Goal: Task Accomplishment & Management: Manage account settings

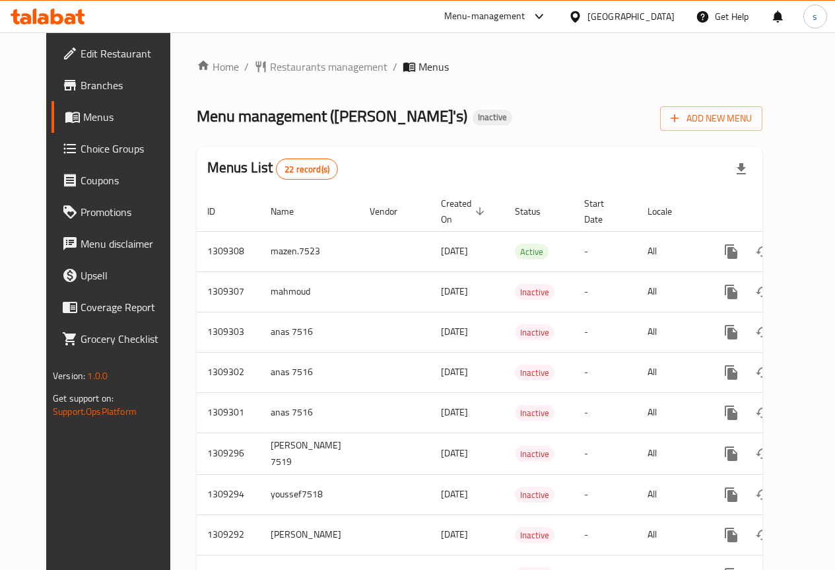
click at [451, 123] on div "Menu management ( Ollie's ) Inactive Add New Menu" at bounding box center [480, 116] width 566 height 30
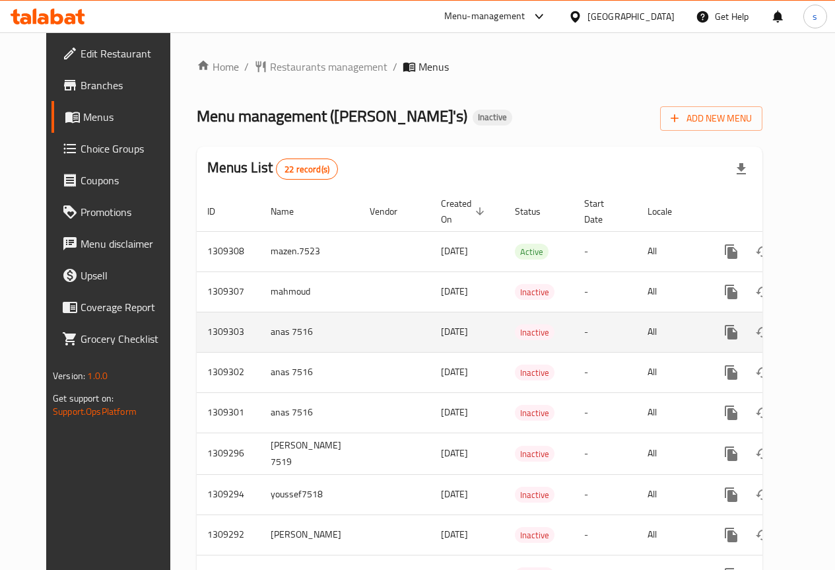
drag, startPoint x: 462, startPoint y: 333, endPoint x: 399, endPoint y: 325, distance: 64.0
click at [430, 325] on td "02/09/2025" at bounding box center [467, 332] width 74 height 40
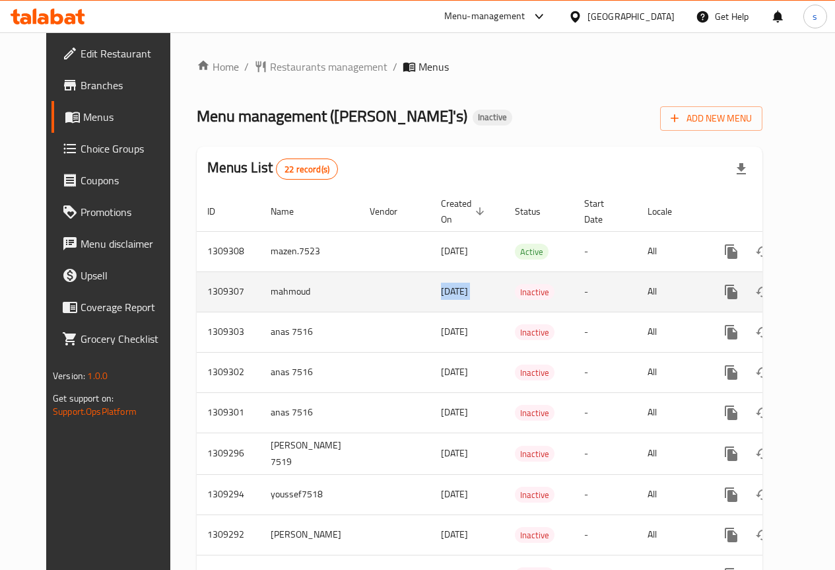
drag, startPoint x: 386, startPoint y: 290, endPoint x: 474, endPoint y: 281, distance: 88.2
click at [474, 281] on tr "1309307 mahmoud 02/09/2025 Inactive - All" at bounding box center [525, 291] width 656 height 40
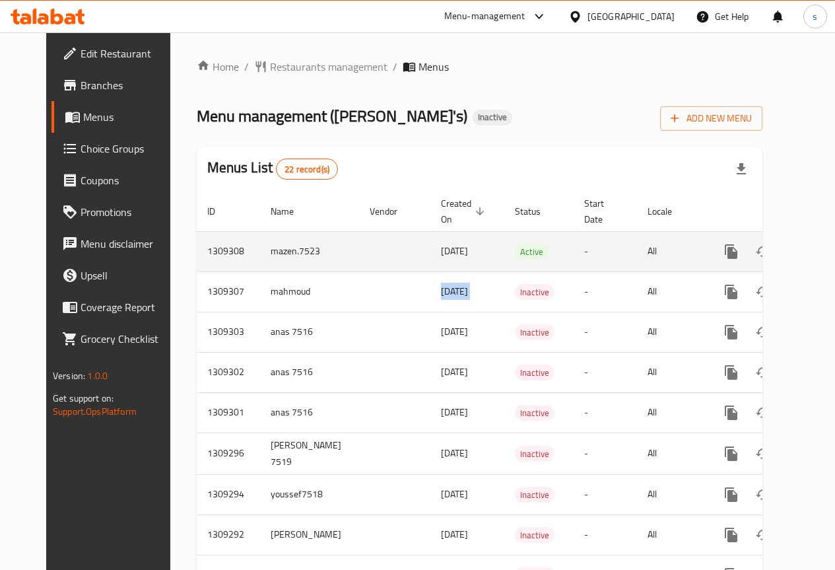
drag, startPoint x: 463, startPoint y: 250, endPoint x: 409, endPoint y: 232, distance: 57.0
click at [430, 232] on td "02/09/2025" at bounding box center [467, 251] width 74 height 40
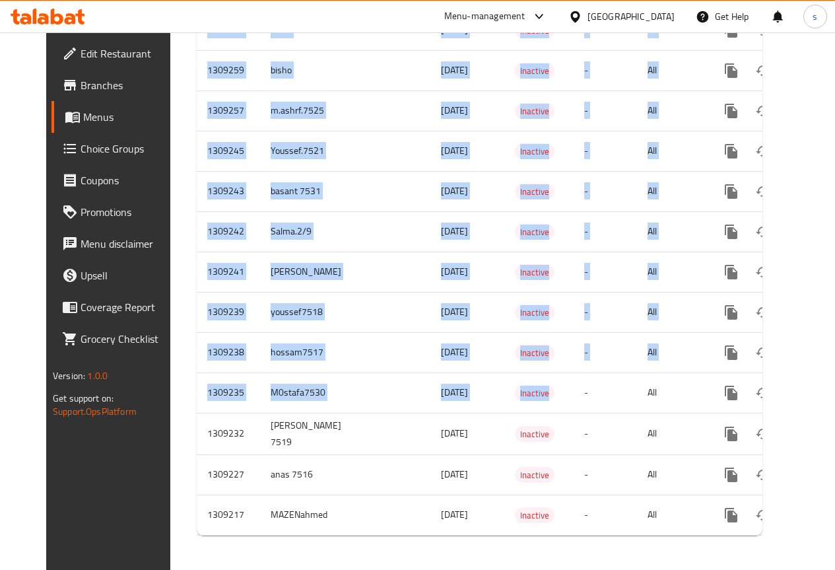
scroll to position [597, 0]
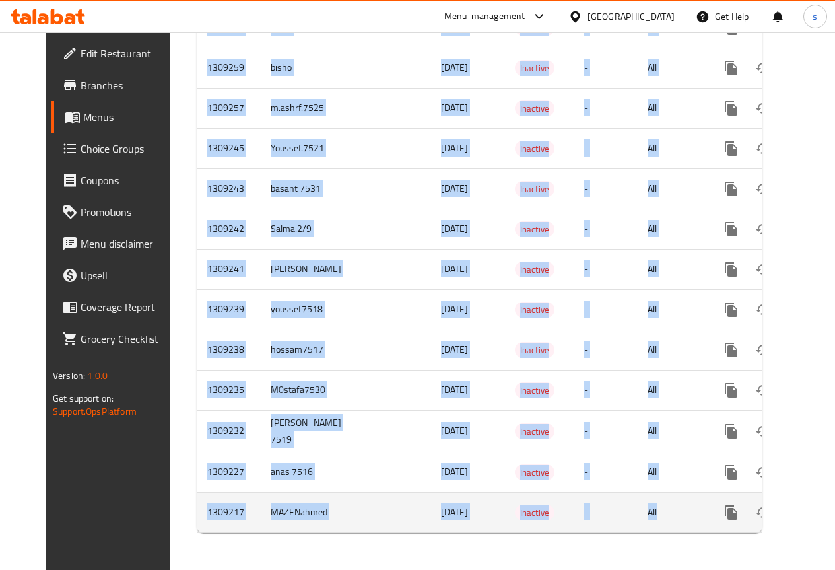
drag, startPoint x: 172, startPoint y: 246, endPoint x: 671, endPoint y: 518, distance: 567.8
click at [671, 518] on tbody "1309308 mazen.7523 02/09/2025 Active - All 1309307 mahmoud 02/09/2025 Inactive …" at bounding box center [525, 87] width 656 height 889
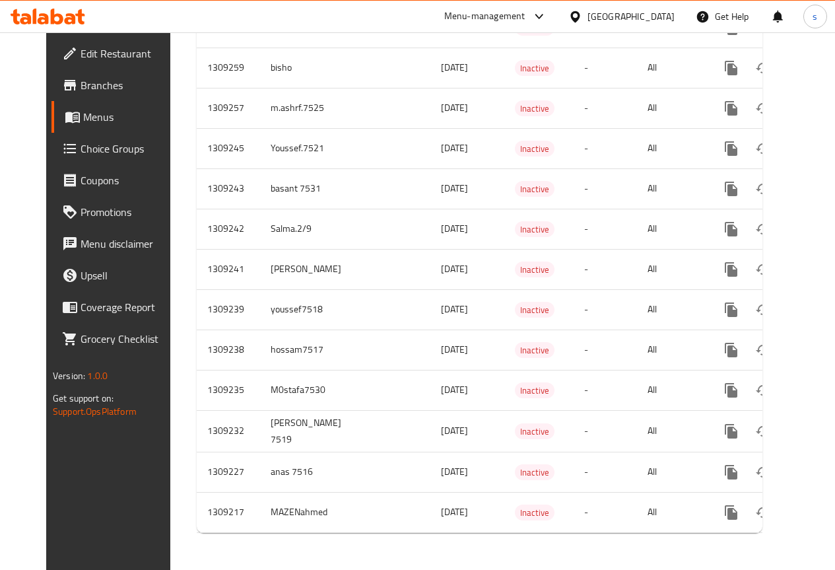
click at [645, 547] on div "Home / Restaurants management / Menus Menu management ( Ollie's ) Inactive Add …" at bounding box center [479, 7] width 619 height 1125
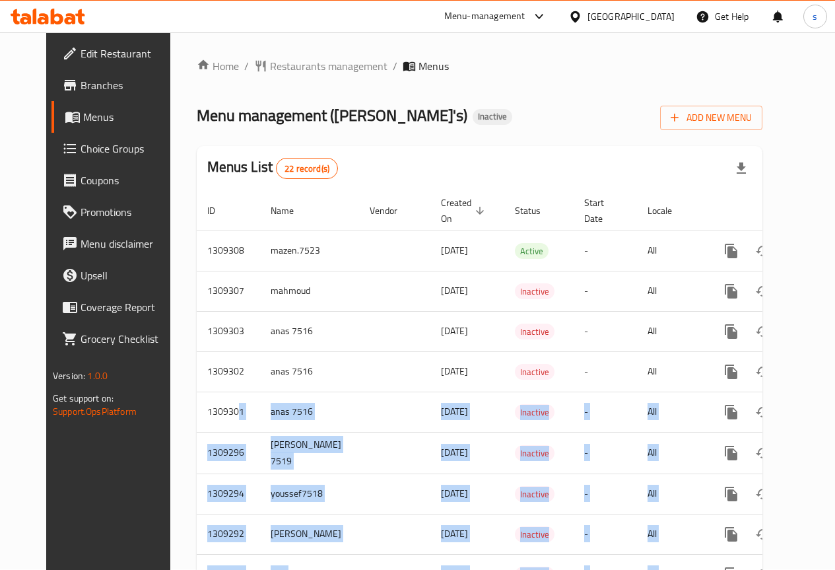
scroll to position [0, 0]
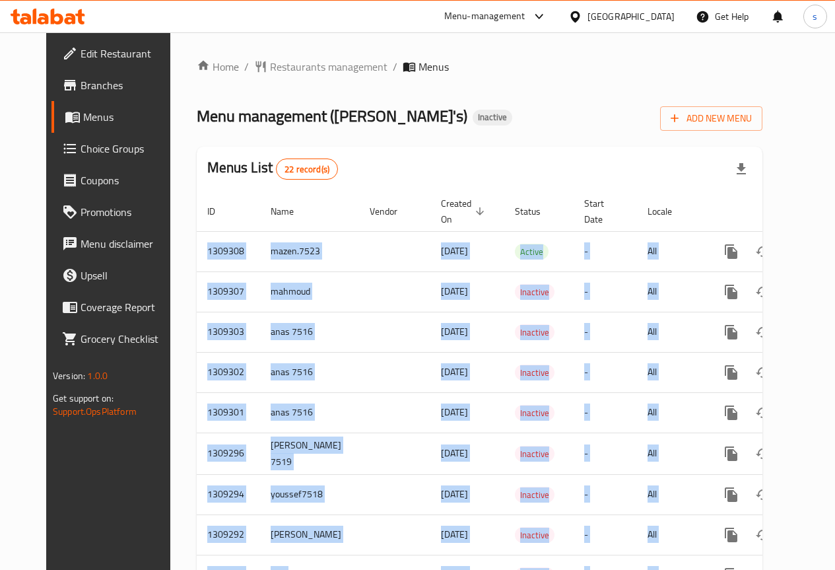
drag, startPoint x: 650, startPoint y: 498, endPoint x: 144, endPoint y: 206, distance: 584.2
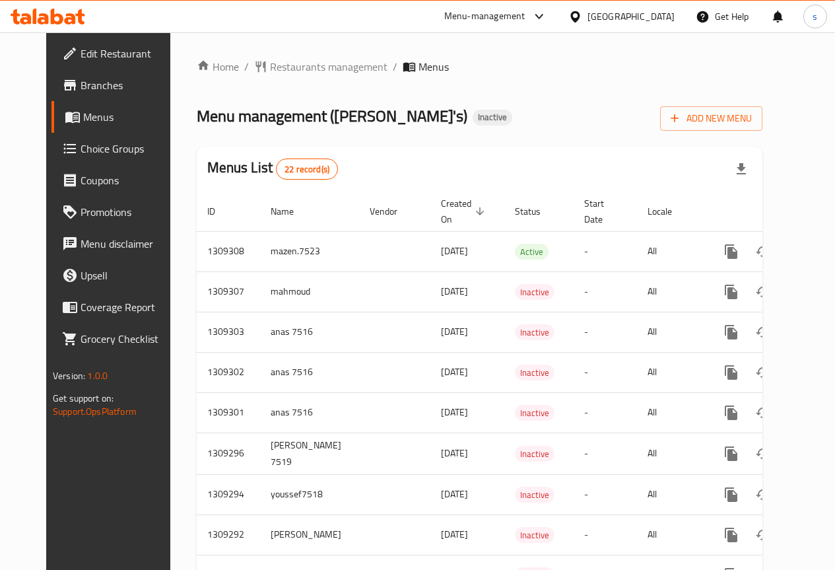
click at [498, 122] on div "Menu management ( Ollie's ) Inactive Add New Menu" at bounding box center [480, 116] width 566 height 30
click at [473, 167] on div "Menus List 22 record(s)" at bounding box center [480, 169] width 566 height 45
click at [81, 52] on span "Edit Restaurant" at bounding box center [128, 54] width 94 height 16
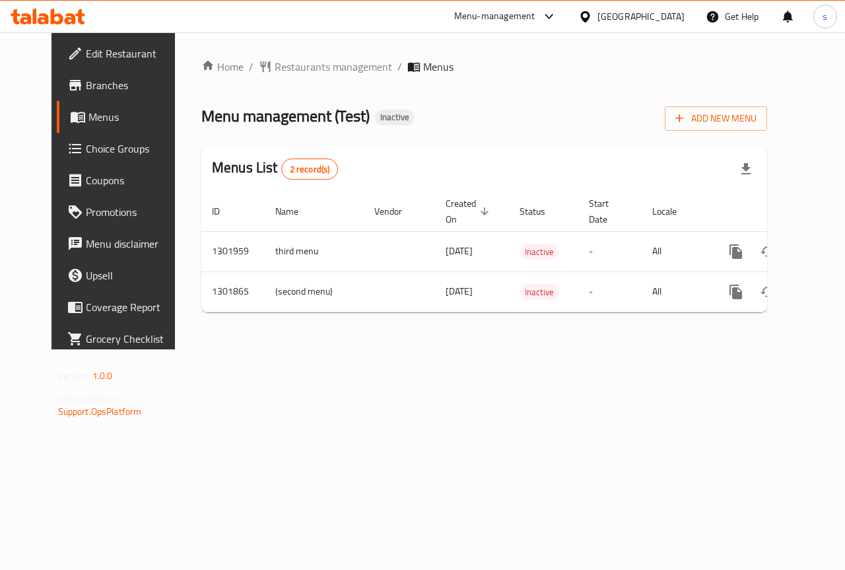
click at [589, 349] on div "Home / Restaurants management / Menus Menu management ( Test ) Inactive Add New…" at bounding box center [484, 190] width 619 height 317
click at [757, 122] on span "Add New Menu" at bounding box center [715, 118] width 81 height 17
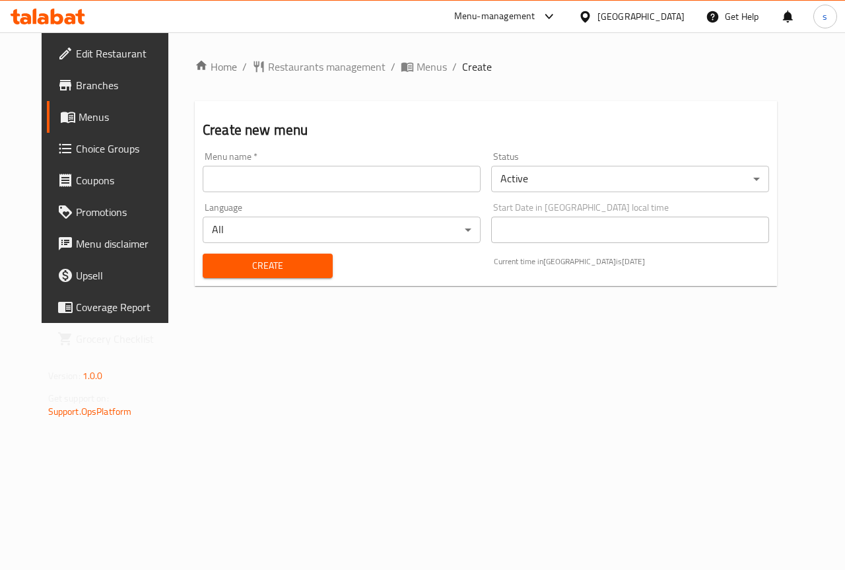
click at [349, 176] on input "text" at bounding box center [342, 179] width 278 height 26
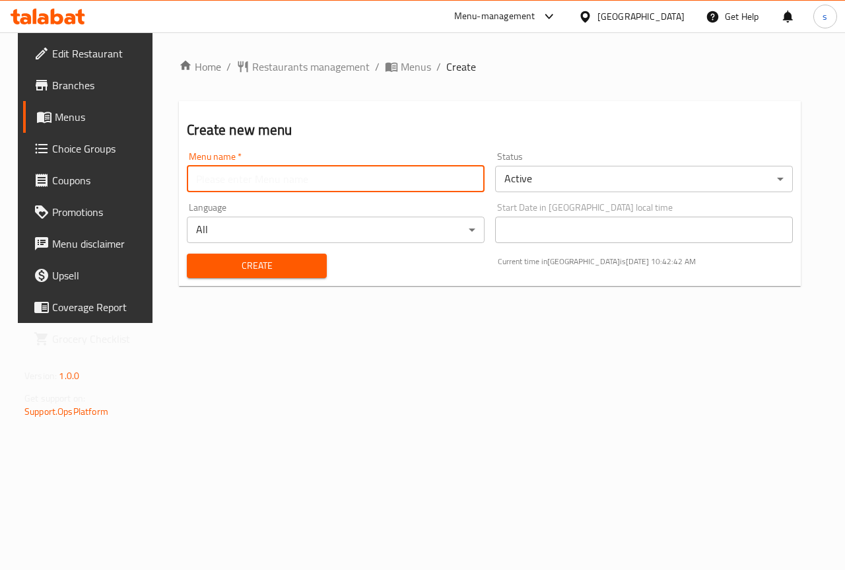
type input "Salma.7529"
click at [266, 275] on button "Create" at bounding box center [256, 266] width 139 height 24
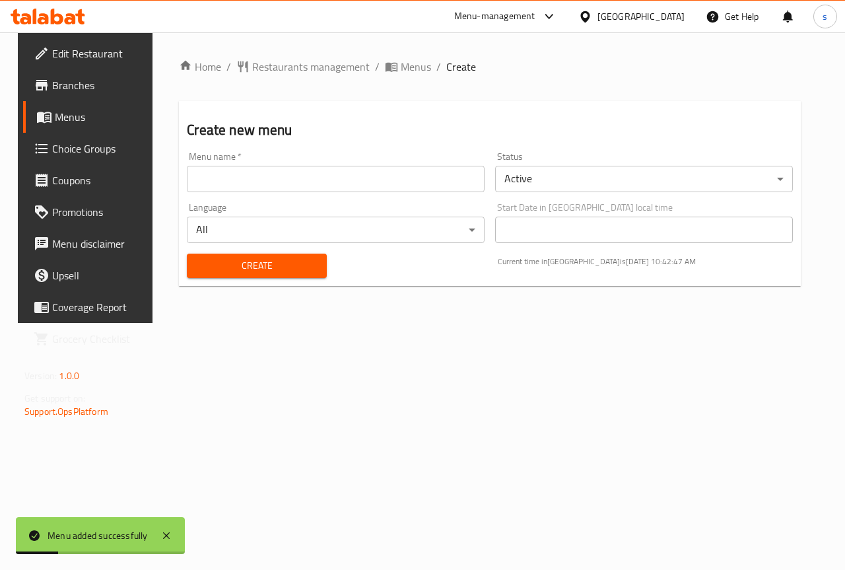
click at [63, 116] on span "Menus" at bounding box center [102, 117] width 94 height 16
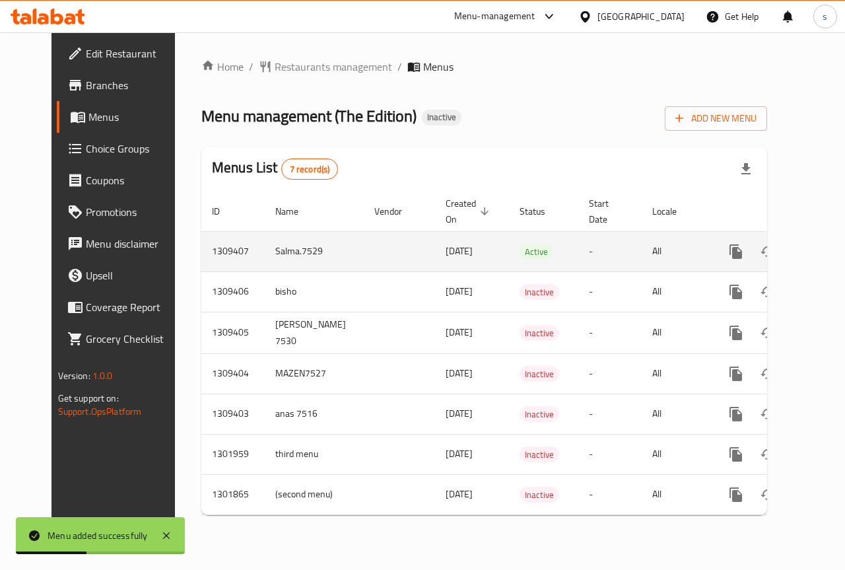
click at [823, 252] on icon "enhanced table" at bounding box center [831, 252] width 16 height 16
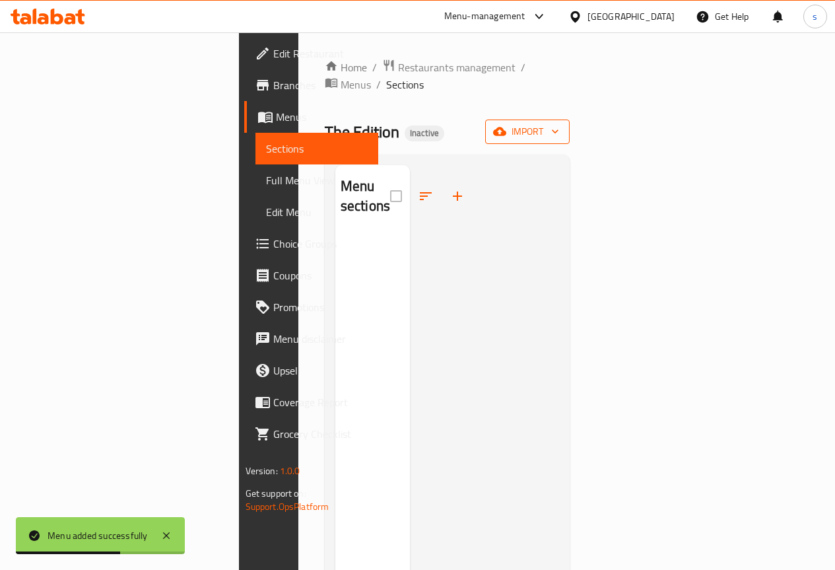
click at [559, 123] on span "import" at bounding box center [527, 131] width 63 height 17
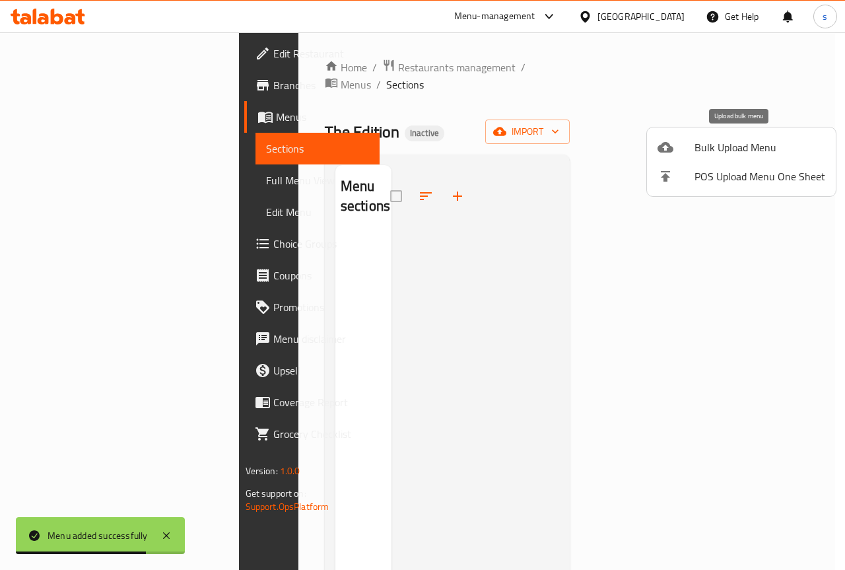
click at [745, 153] on span "Bulk Upload Menu" at bounding box center [760, 147] width 131 height 16
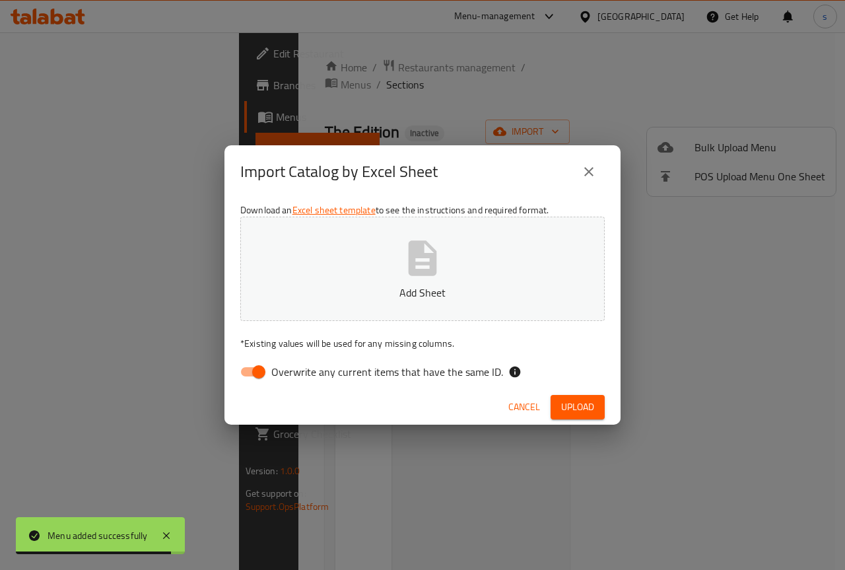
click at [318, 374] on span "Overwrite any current items that have the same ID." at bounding box center [387, 372] width 232 height 16
click at [296, 374] on input "Overwrite any current items that have the same ID." at bounding box center [258, 371] width 75 height 25
checkbox input "false"
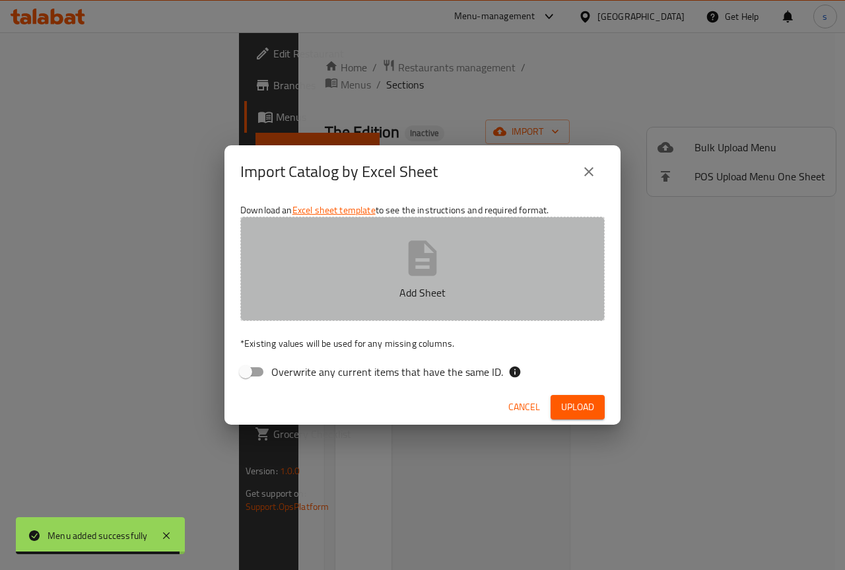
click at [400, 270] on button "Add Sheet" at bounding box center [422, 269] width 364 height 104
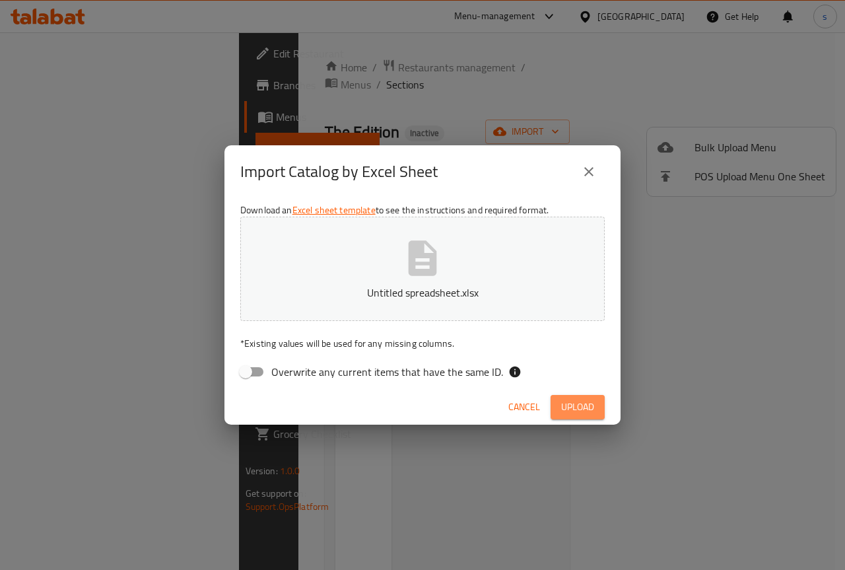
click at [576, 403] on span "Upload" at bounding box center [577, 407] width 33 height 17
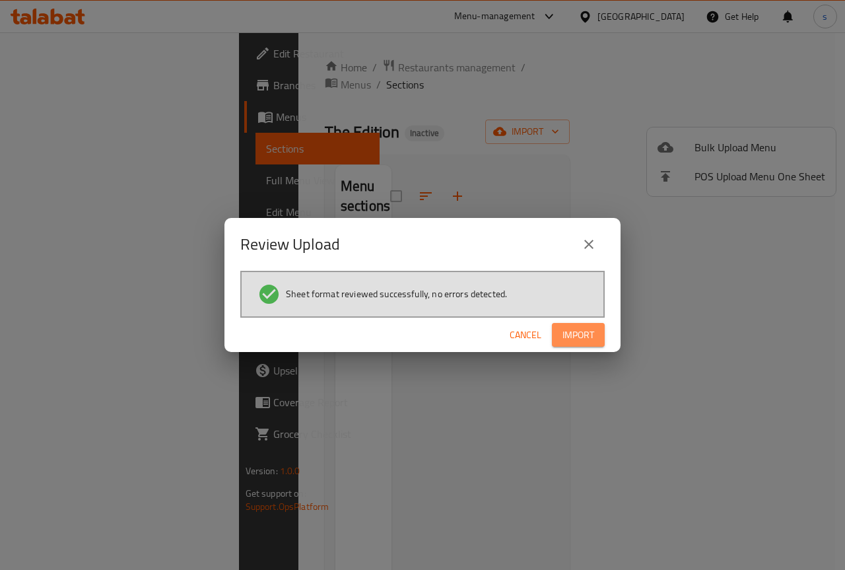
click at [587, 331] on span "Import" at bounding box center [578, 335] width 32 height 17
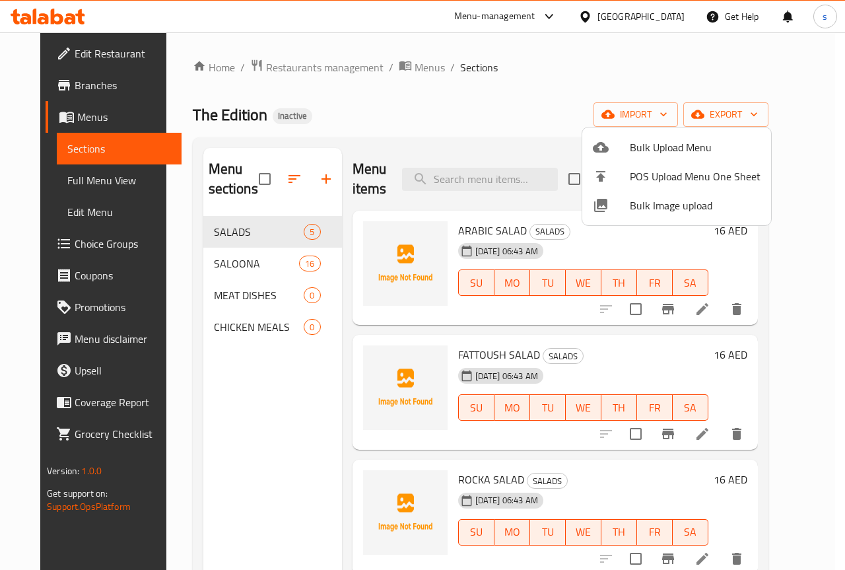
click at [99, 171] on div at bounding box center [422, 285] width 845 height 570
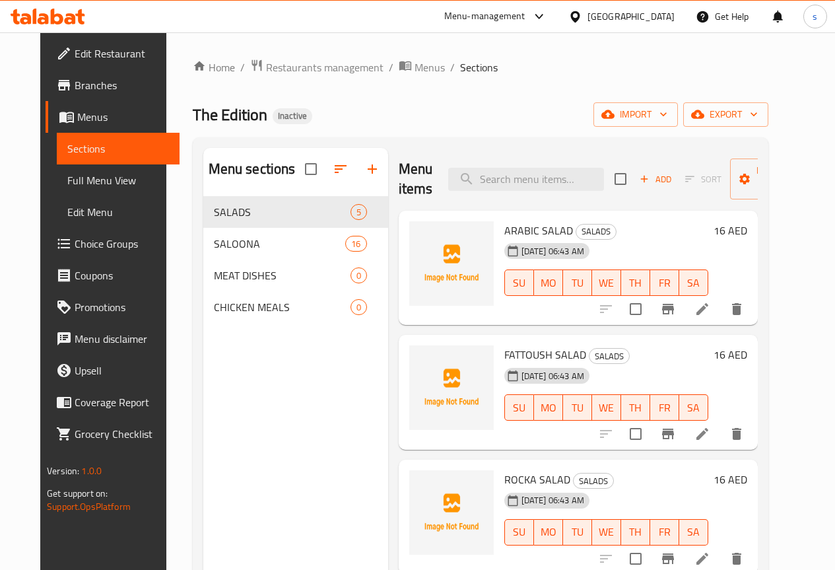
click at [100, 180] on span "Full Menu View" at bounding box center [118, 180] width 102 height 16
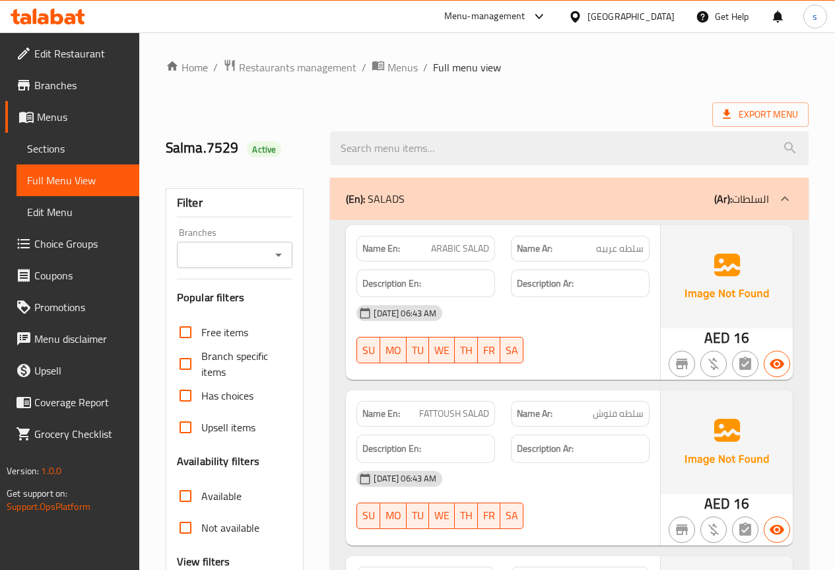
scroll to position [132, 0]
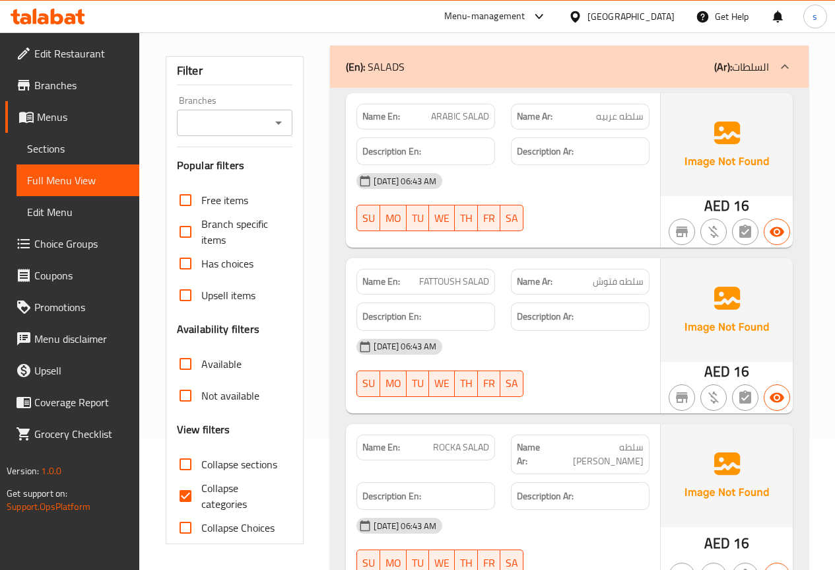
click at [231, 488] on span "Collapse categories" at bounding box center [241, 496] width 81 height 32
click at [201, 488] on input "Collapse categories" at bounding box center [186, 496] width 32 height 32
checkbox input "false"
click at [573, 310] on strong "Description Ar:" at bounding box center [545, 316] width 57 height 17
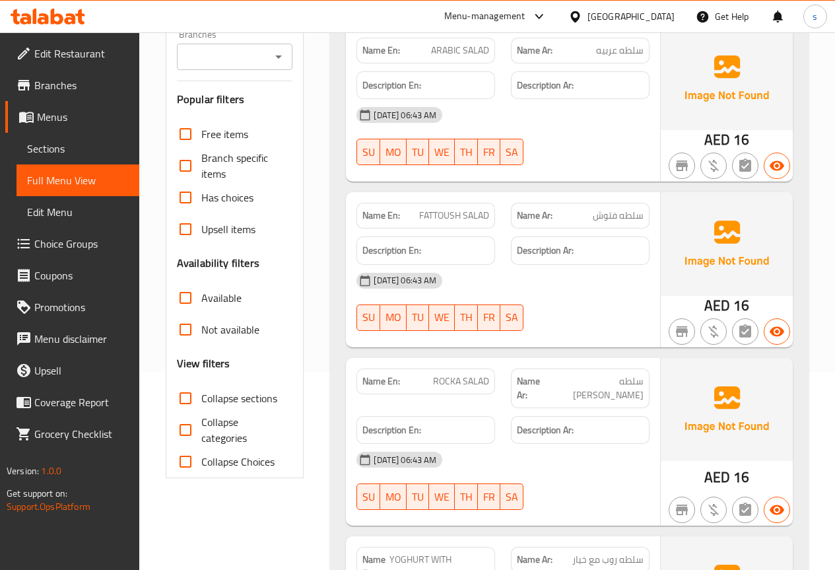
scroll to position [264, 0]
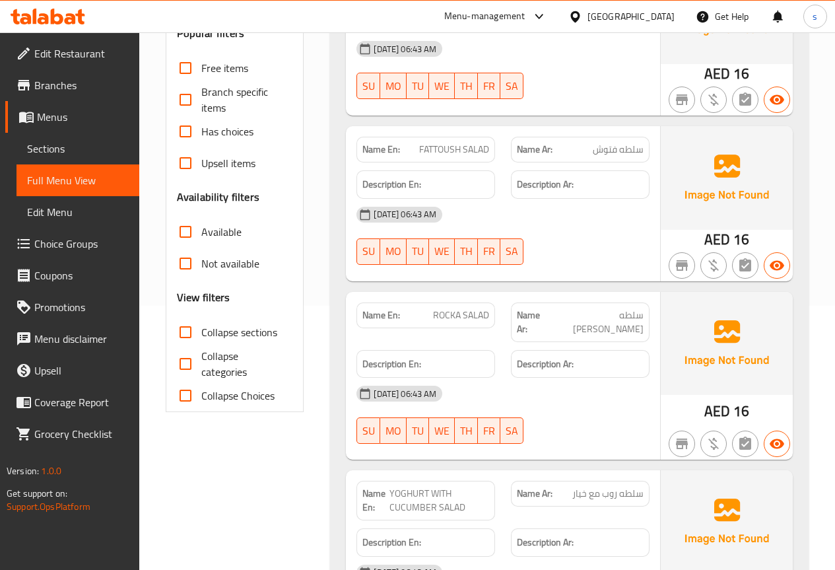
click at [462, 310] on span "ROCKA SALAD" at bounding box center [461, 315] width 56 height 14
click at [454, 315] on span "ROCKA SALAD" at bounding box center [461, 315] width 56 height 14
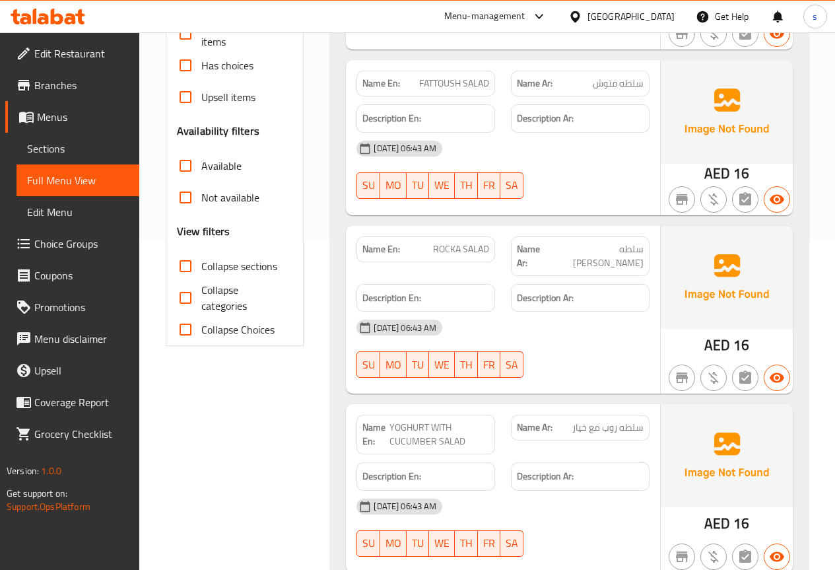
scroll to position [396, 0]
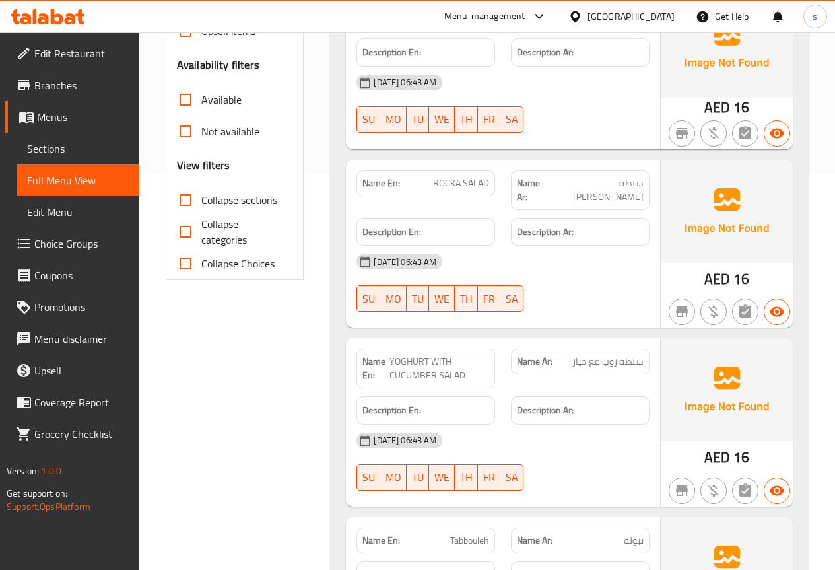
click at [451, 182] on span "ROCKA SALAD" at bounding box center [461, 183] width 56 height 14
copy span "ROCKA"
click at [569, 224] on strong "Description Ar:" at bounding box center [545, 232] width 57 height 17
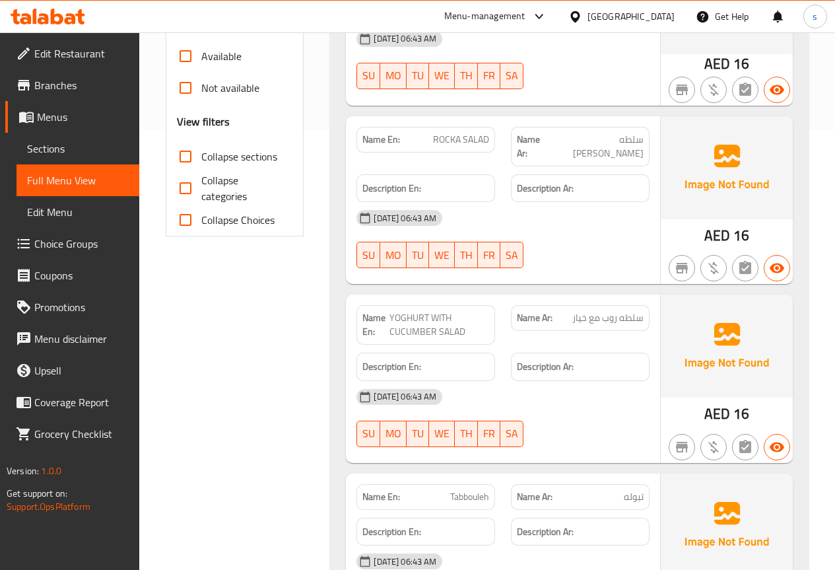
scroll to position [462, 0]
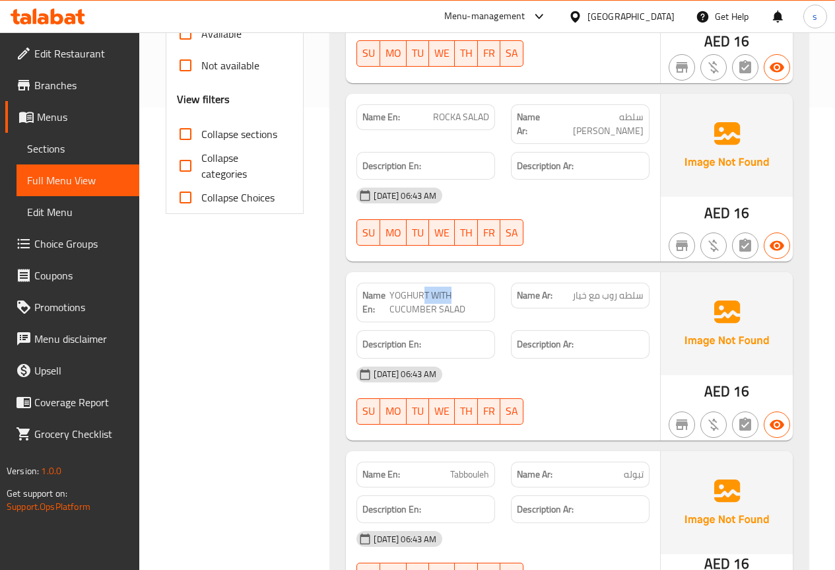
drag, startPoint x: 423, startPoint y: 282, endPoint x: 482, endPoint y: 285, distance: 59.5
click at [482, 289] on span "YOGHURT WITH CUCUMBER SALAD" at bounding box center [440, 303] width 100 height 28
click at [479, 127] on div "Name En: ROCKA SALAD" at bounding box center [426, 117] width 139 height 26
drag, startPoint x: 433, startPoint y: 116, endPoint x: 502, endPoint y: 110, distance: 68.9
click at [502, 110] on div "Name En: ROCKA SALAD" at bounding box center [426, 123] width 154 height 55
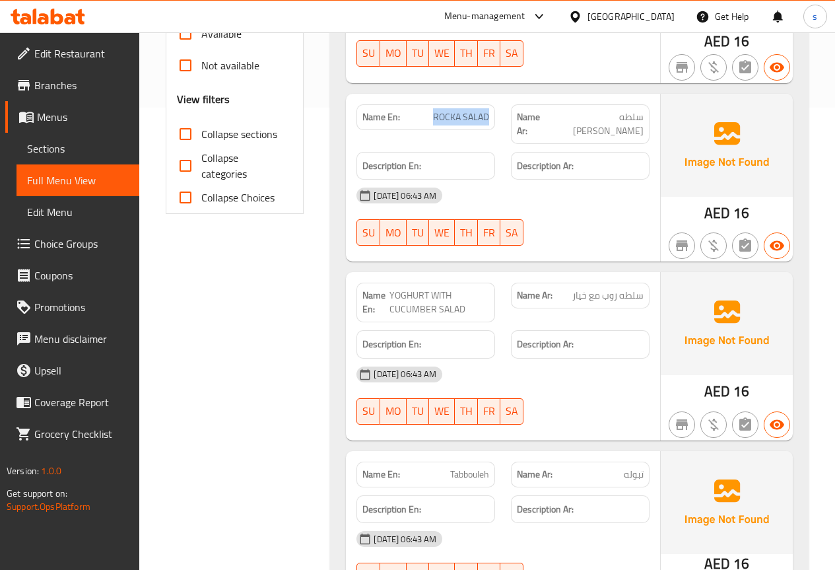
copy span "ROCKA SALAD"
click at [519, 289] on strong "Name Ar:" at bounding box center [535, 296] width 36 height 14
click at [456, 292] on span "YOGHURT WITH CUCUMBER SALAD" at bounding box center [440, 303] width 100 height 28
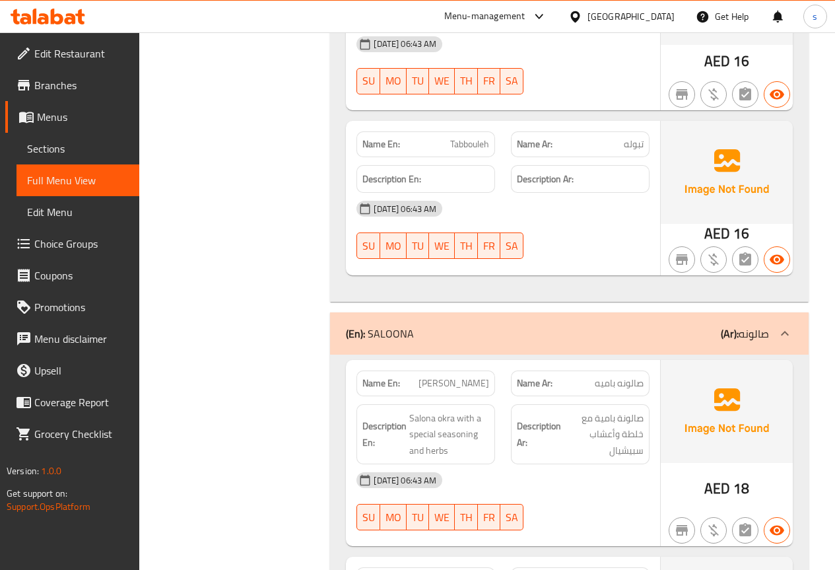
scroll to position [858, 0]
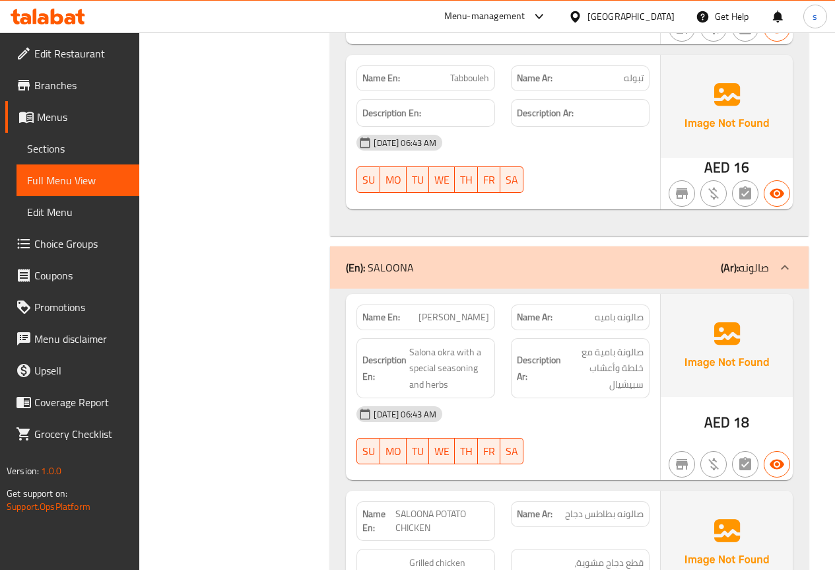
drag, startPoint x: 607, startPoint y: 302, endPoint x: 642, endPoint y: 302, distance: 35.0
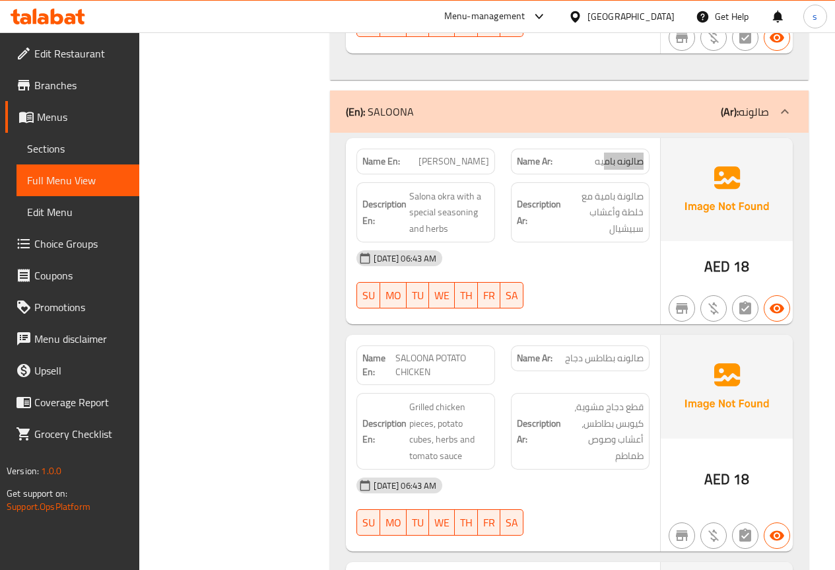
scroll to position [1056, 0]
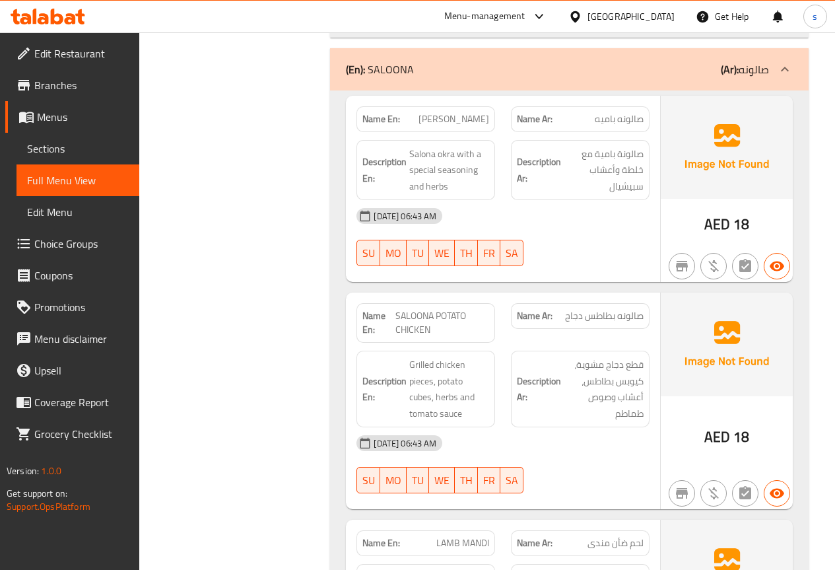
click at [602, 386] on span "قطع دجاج مشوية، كيوبس بطاطس، أعشاب وصوص طماطم" at bounding box center [604, 389] width 80 height 65
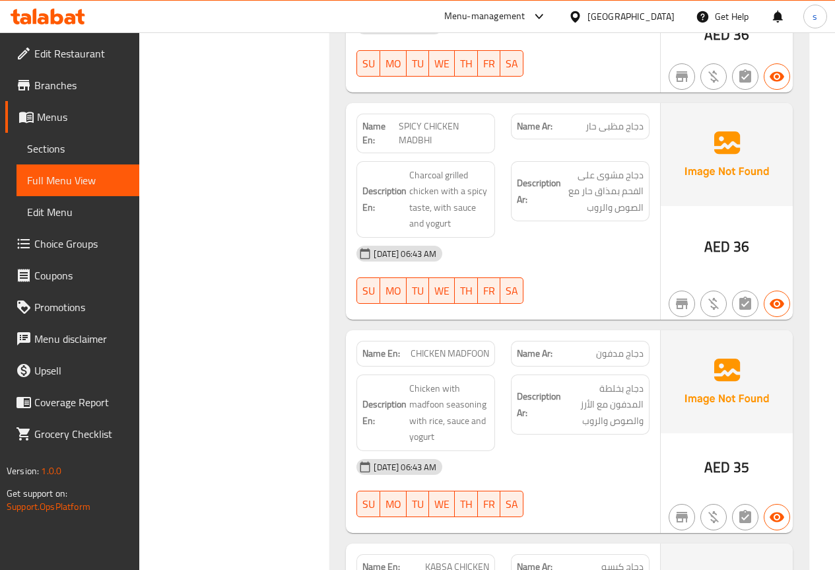
scroll to position [3697, 0]
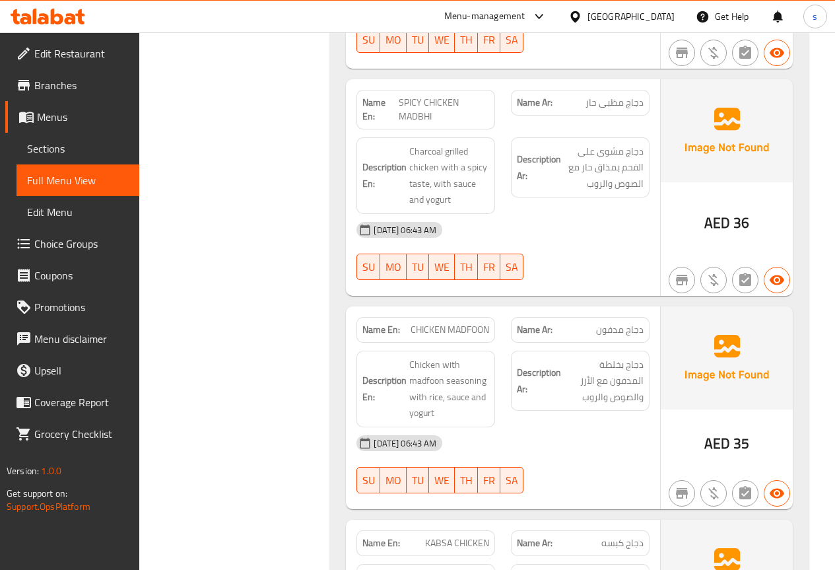
click at [422, 108] on span "SPICY CHICKEN MADBHI" at bounding box center [444, 110] width 90 height 28
copy span "MADBHI"
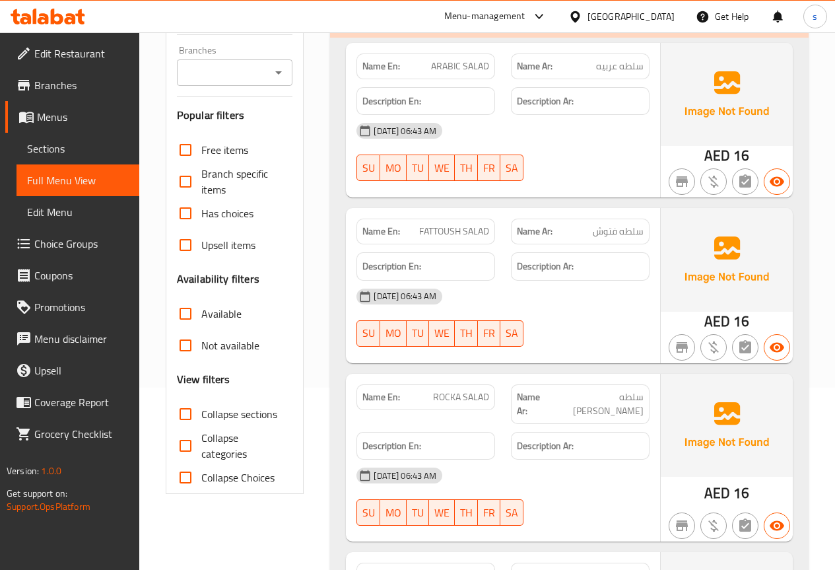
scroll to position [59, 0]
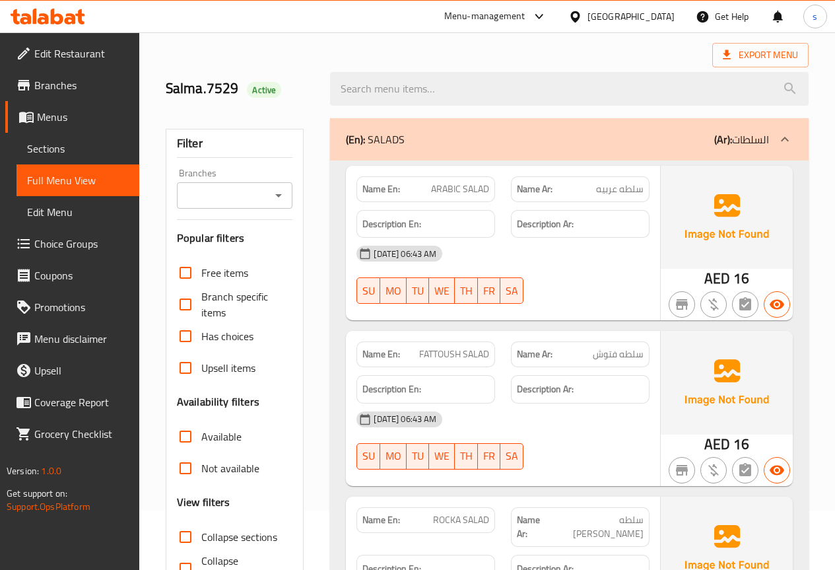
click at [57, 207] on span "Edit Menu" at bounding box center [78, 212] width 102 height 16
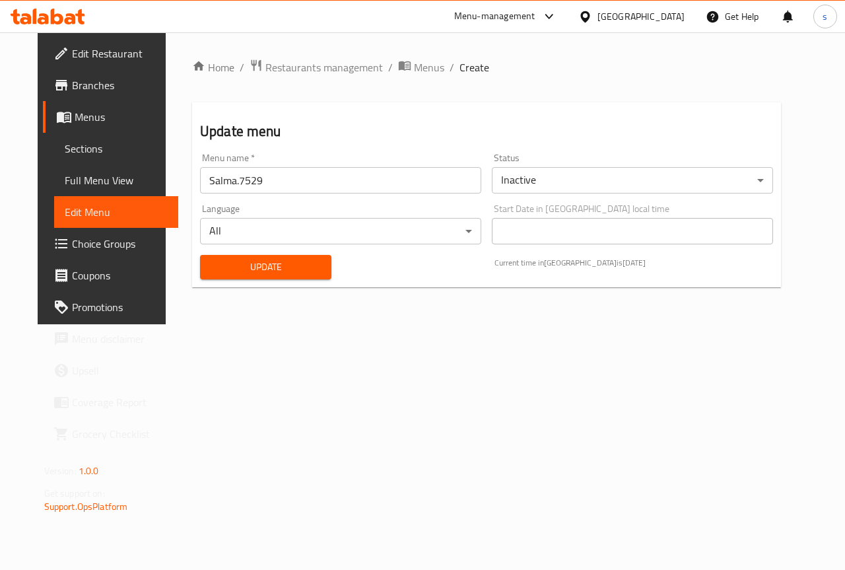
click at [88, 144] on span "Sections" at bounding box center [117, 149] width 104 height 16
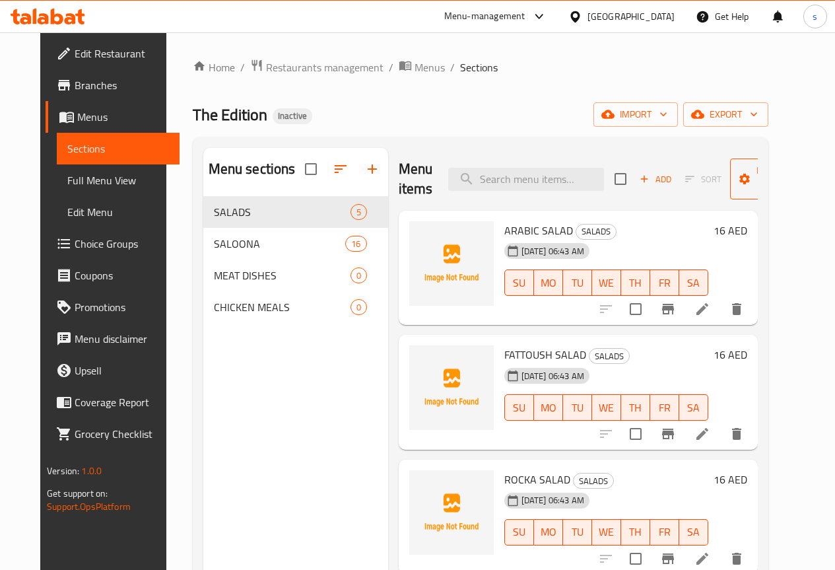
click at [757, 173] on span "Manage items" at bounding box center [774, 178] width 67 height 33
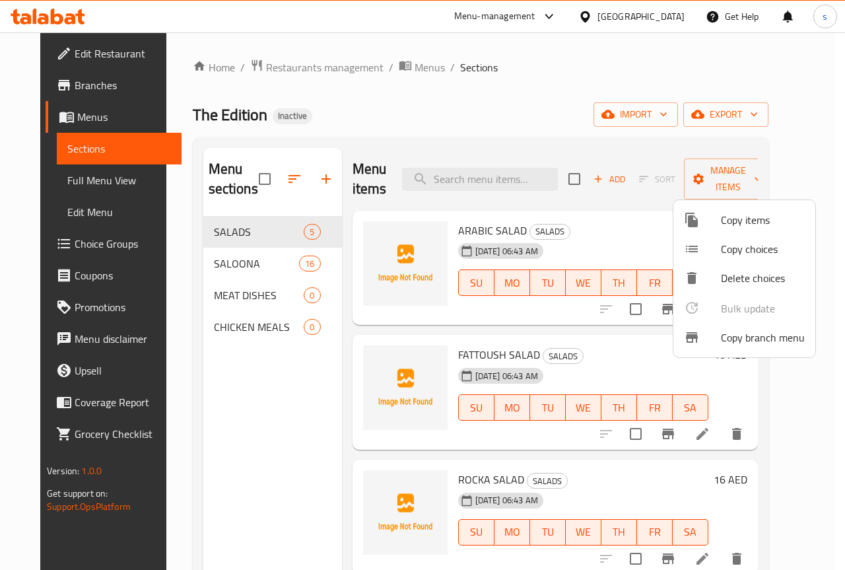
click at [824, 180] on div at bounding box center [422, 285] width 845 height 570
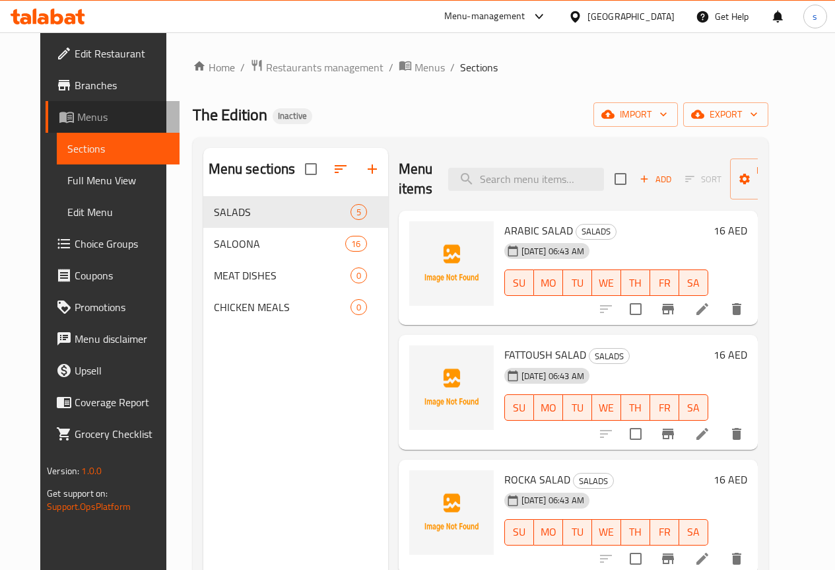
click at [69, 108] on link "Menus" at bounding box center [113, 117] width 134 height 32
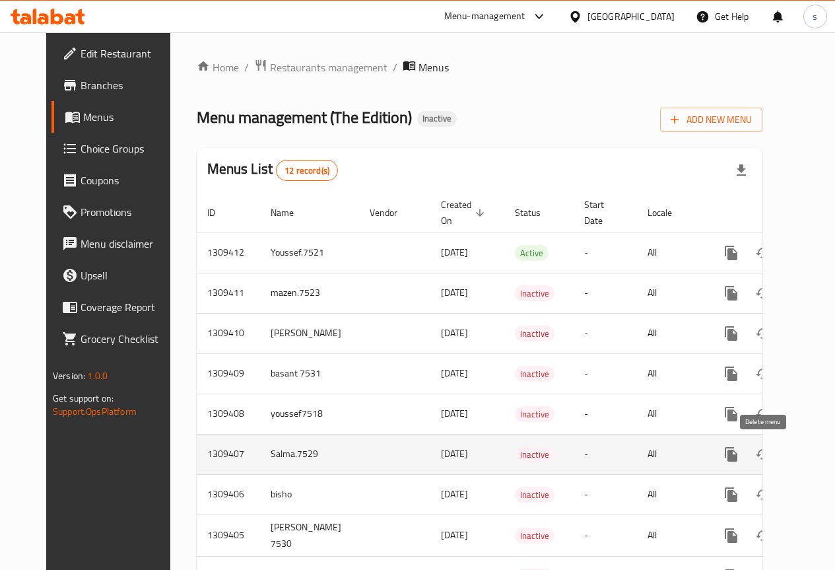
click at [787, 454] on icon "enhanced table" at bounding box center [795, 454] width 16 height 16
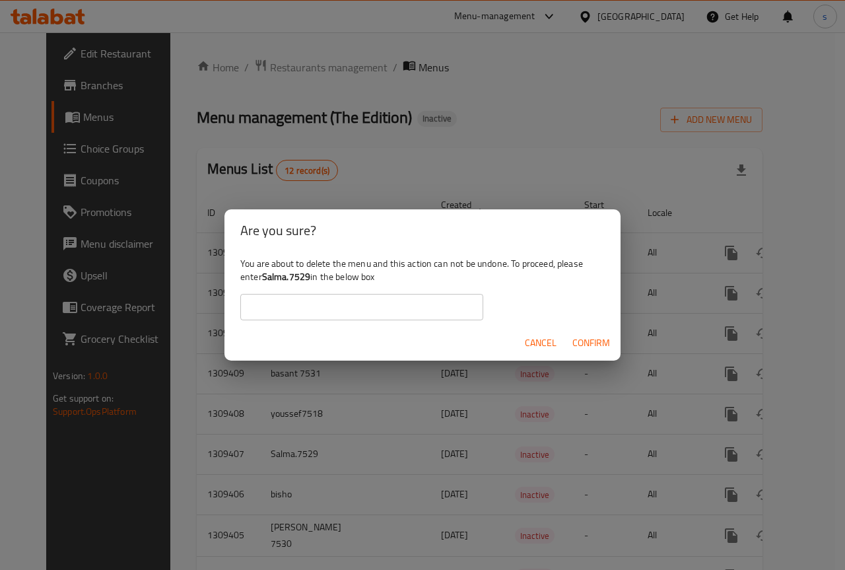
click at [583, 348] on span "Confirm" at bounding box center [591, 343] width 38 height 17
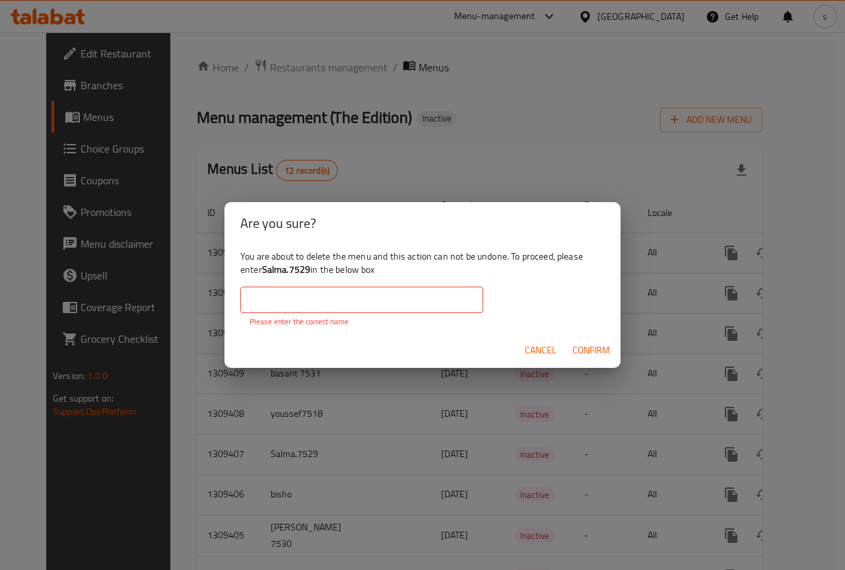
click at [430, 305] on input "text" at bounding box center [361, 300] width 243 height 26
type input "Salma.7529"
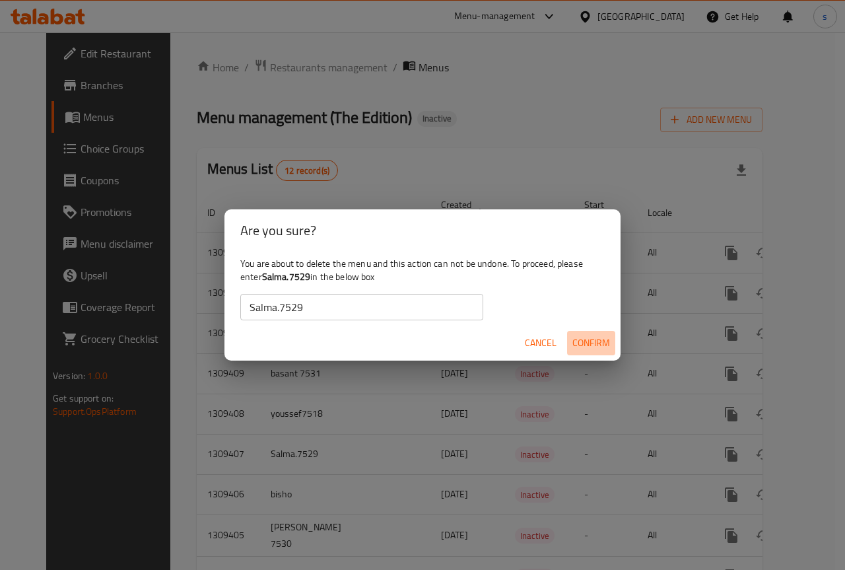
click at [577, 338] on span "Confirm" at bounding box center [591, 343] width 38 height 17
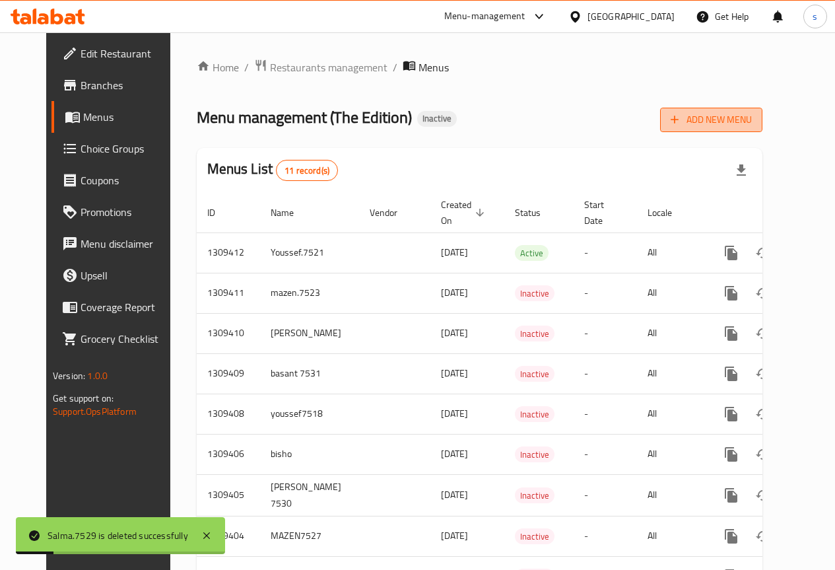
click at [752, 114] on span "Add New Menu" at bounding box center [711, 120] width 81 height 17
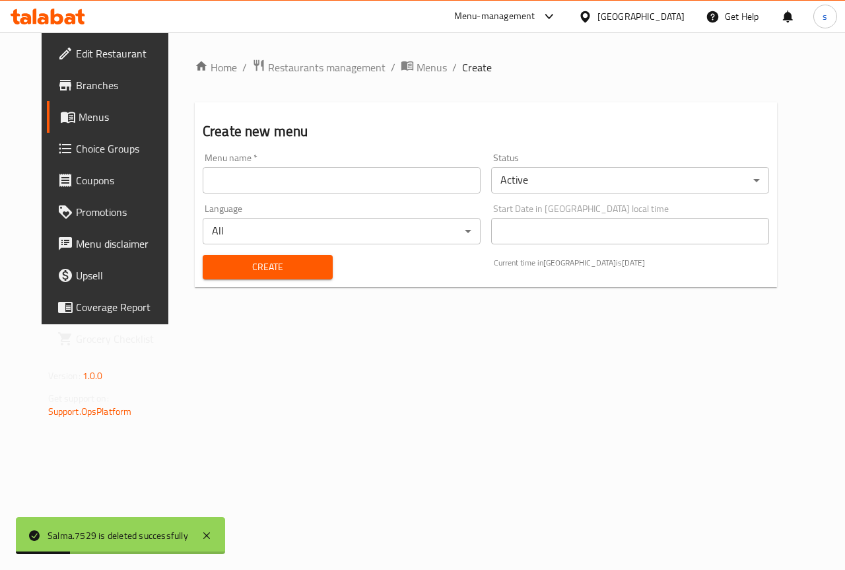
click at [334, 191] on input "text" at bounding box center [342, 180] width 278 height 26
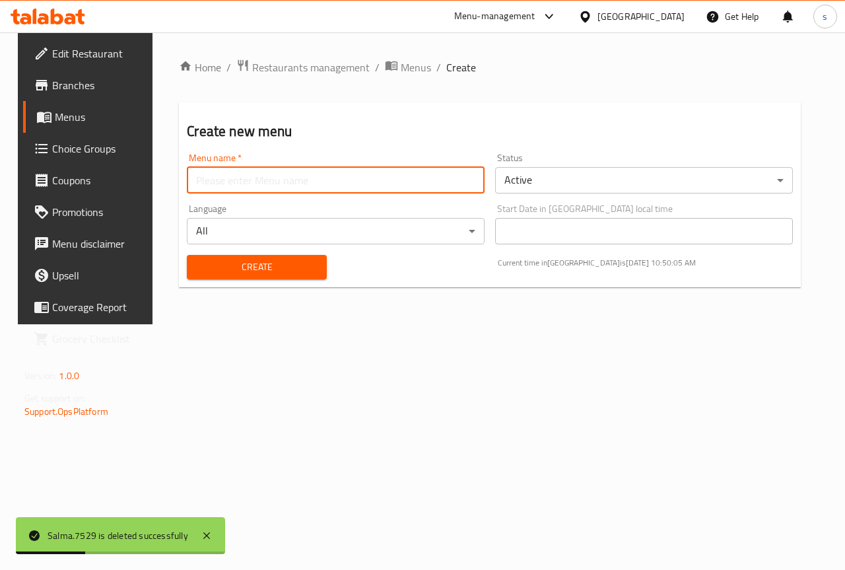
type input "Salma.7529"
click at [245, 274] on span "Create" at bounding box center [256, 267] width 118 height 17
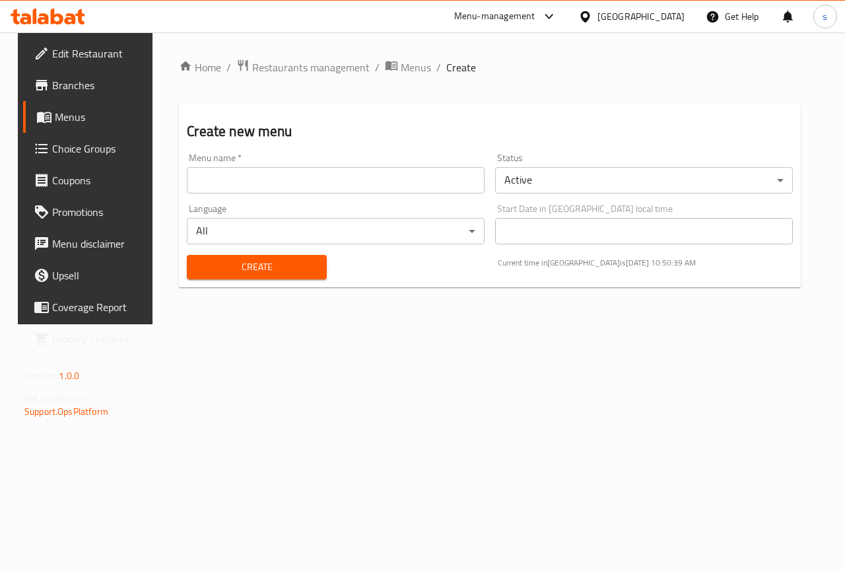
click at [531, 303] on div "Home / Restaurants management / Menus / Create Create new menu Menu name   * Me…" at bounding box center [490, 178] width 675 height 292
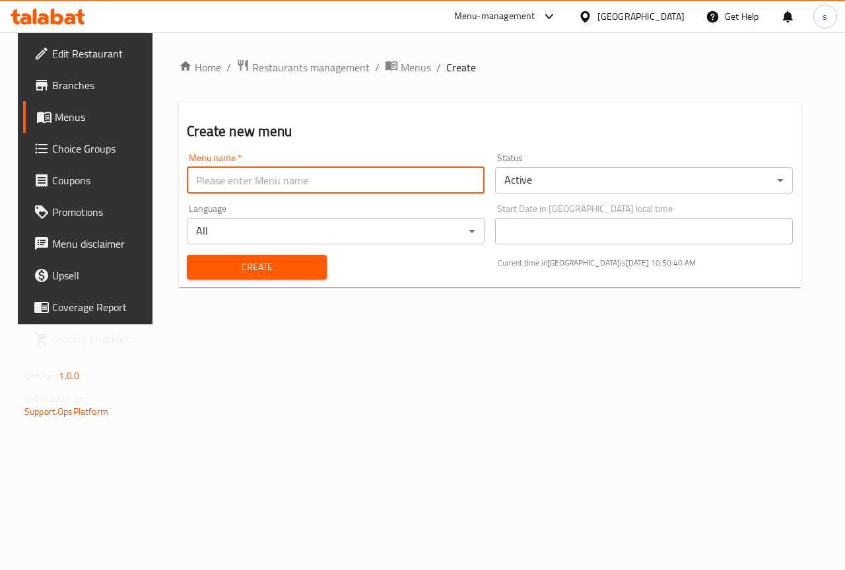
click at [363, 186] on input "text" at bounding box center [336, 180] width 298 height 26
click at [64, 110] on span "Menus" at bounding box center [102, 117] width 94 height 16
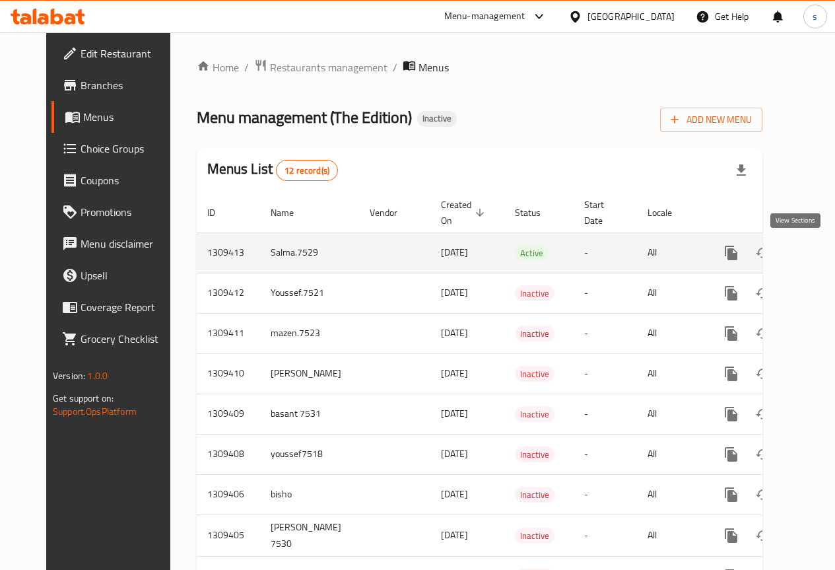
click at [811, 250] on link "enhanced table" at bounding box center [827, 253] width 32 height 32
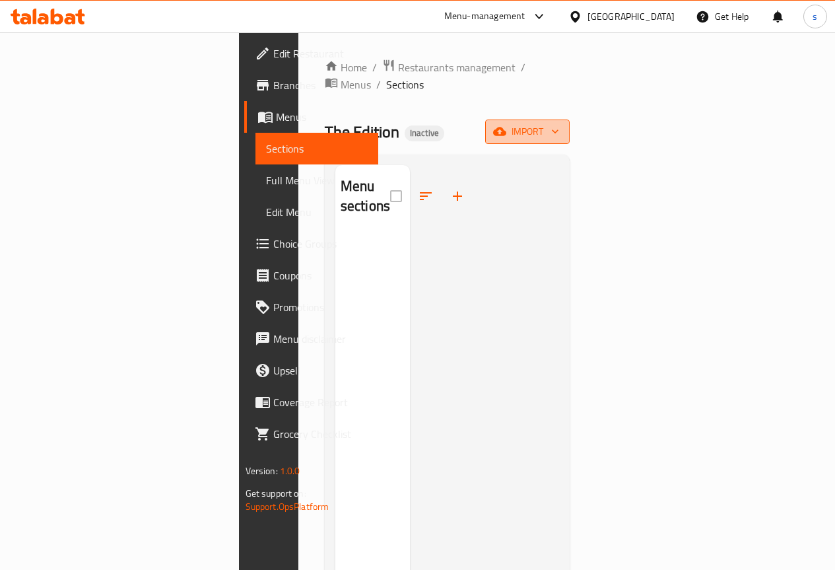
click at [506, 125] on icon "button" at bounding box center [499, 131] width 13 height 13
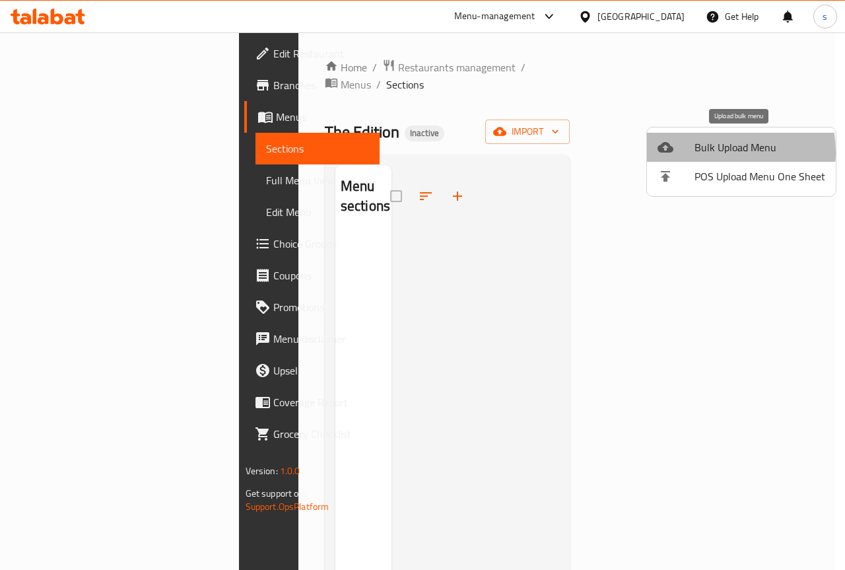
click at [712, 152] on span "Bulk Upload Menu" at bounding box center [760, 147] width 131 height 16
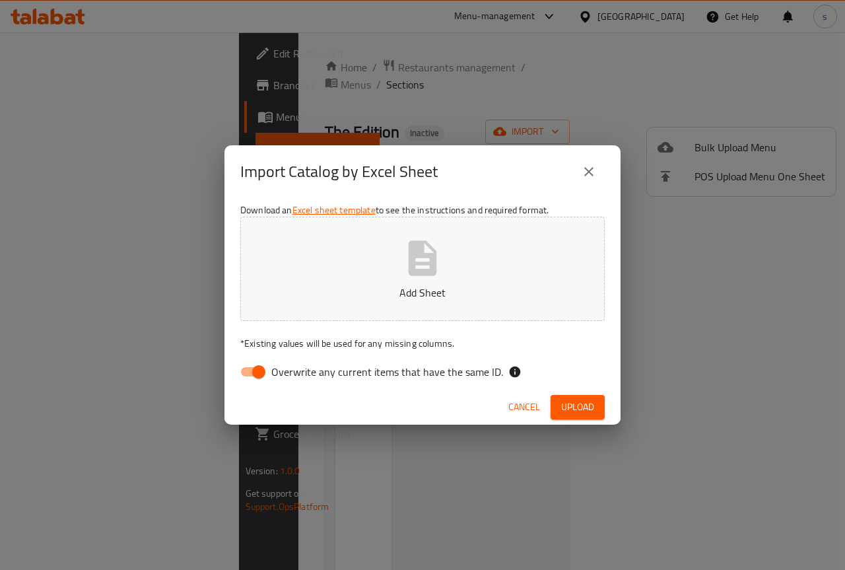
click at [271, 370] on input "Overwrite any current items that have the same ID." at bounding box center [258, 371] width 75 height 25
checkbox input "false"
click at [504, 277] on button "Add Sheet" at bounding box center [422, 269] width 364 height 104
click at [580, 412] on span "Upload" at bounding box center [577, 407] width 33 height 17
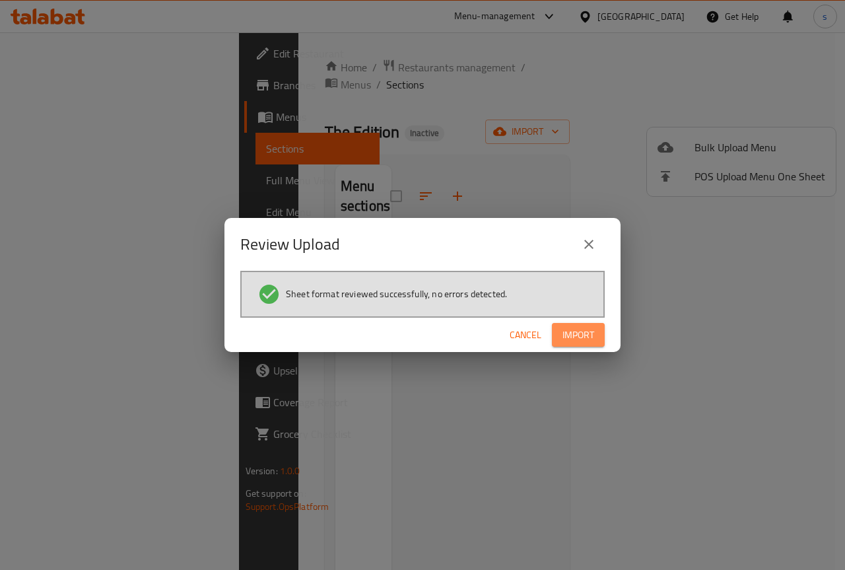
click at [589, 329] on span "Import" at bounding box center [578, 335] width 32 height 17
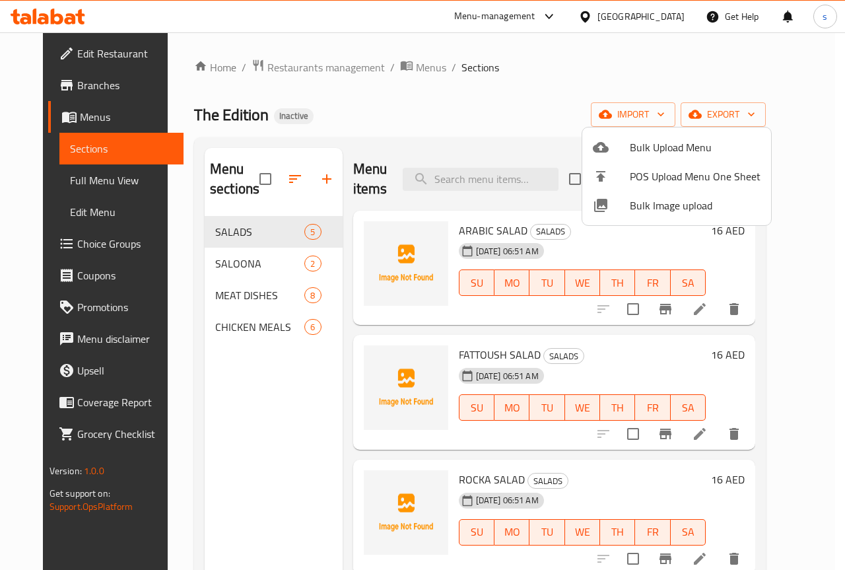
click at [276, 392] on div at bounding box center [422, 285] width 845 height 570
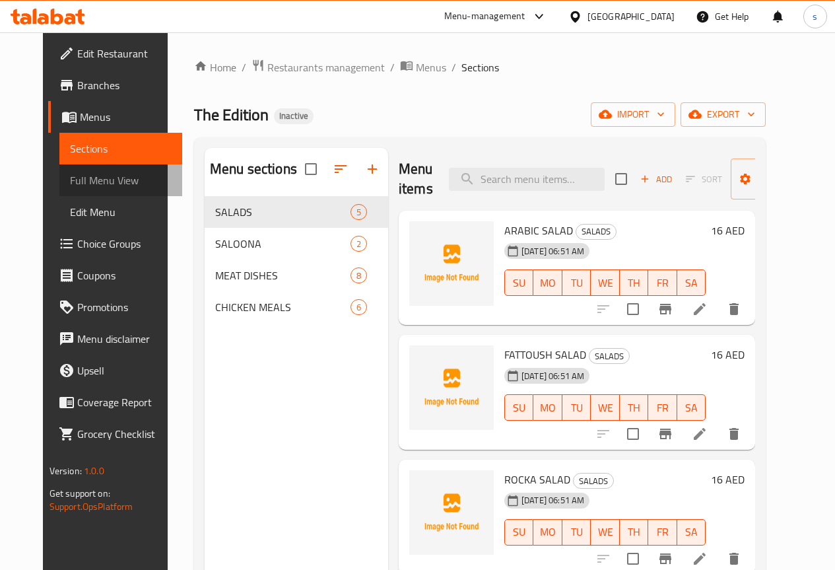
click at [86, 180] on span "Full Menu View" at bounding box center [121, 180] width 102 height 16
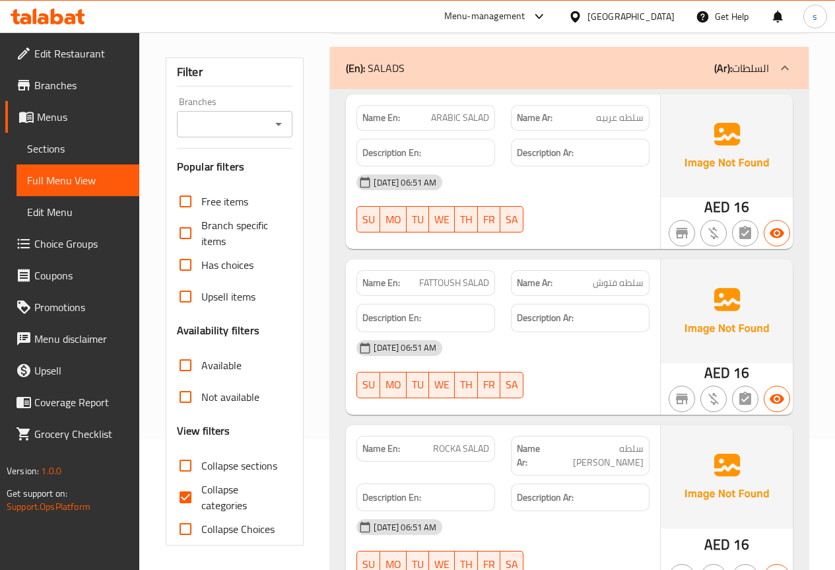
scroll to position [132, 0]
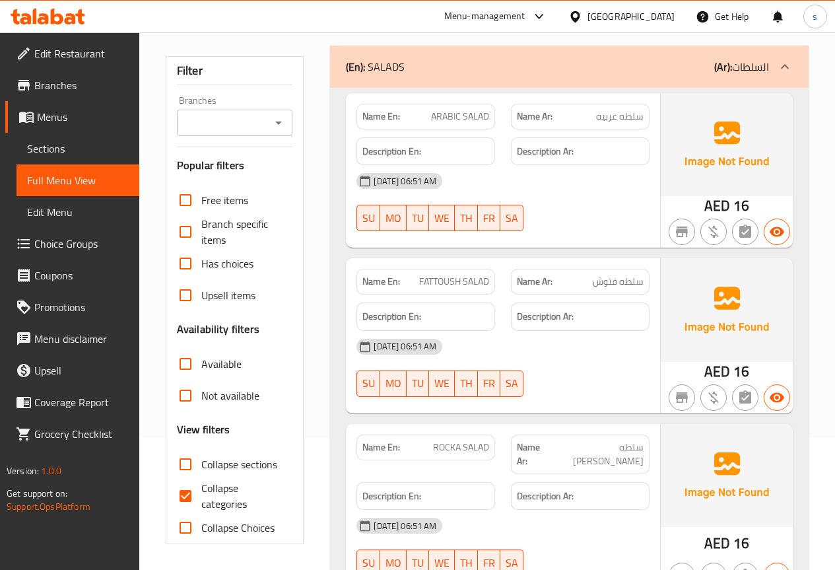
click at [208, 492] on span "Collapse categories" at bounding box center [241, 496] width 81 height 32
click at [201, 492] on input "Collapse categories" at bounding box center [186, 496] width 32 height 32
checkbox input "false"
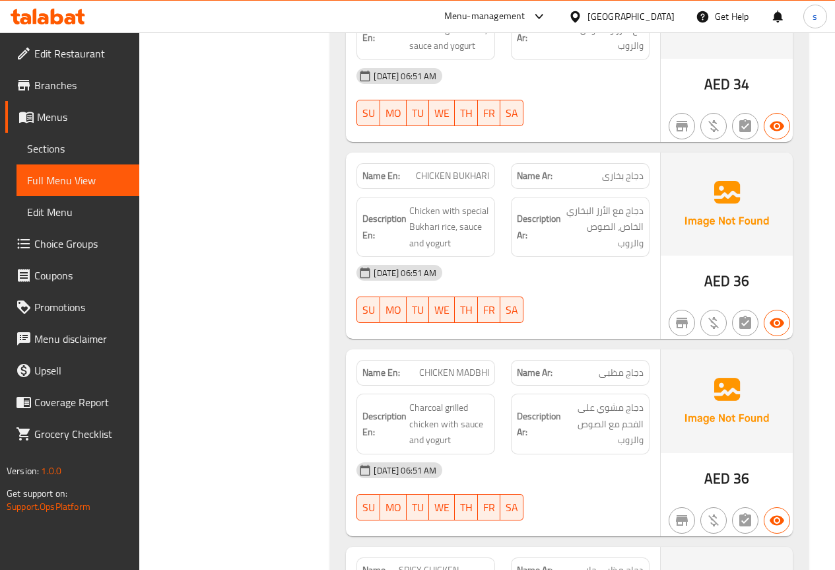
scroll to position [3360, 0]
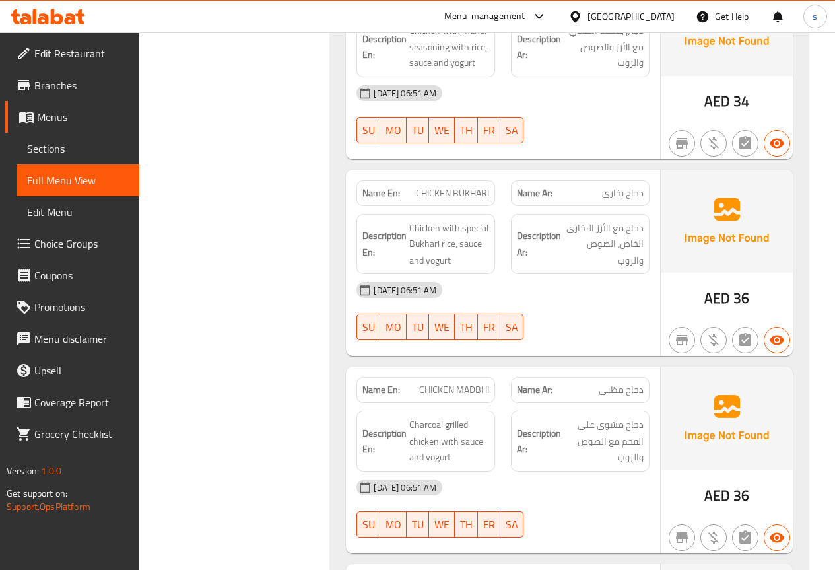
click at [85, 53] on span "Edit Restaurant" at bounding box center [81, 54] width 94 height 16
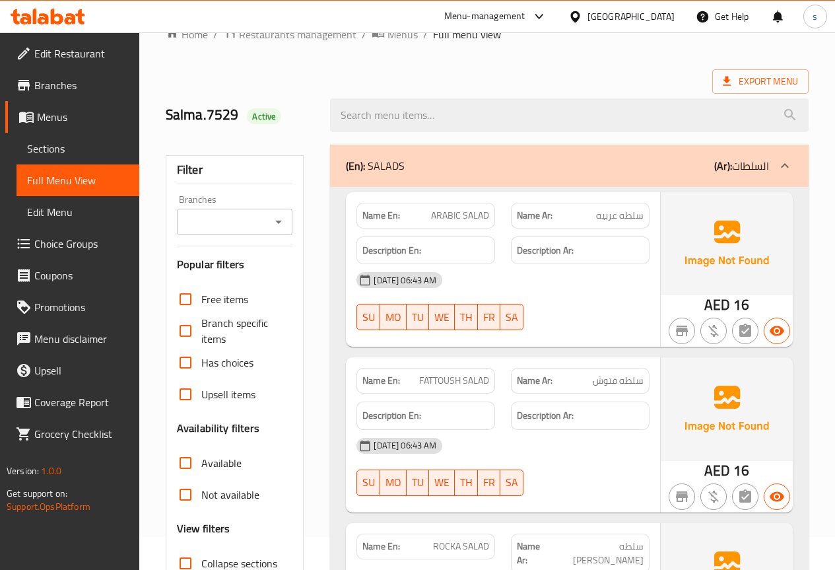
scroll to position [66, 0]
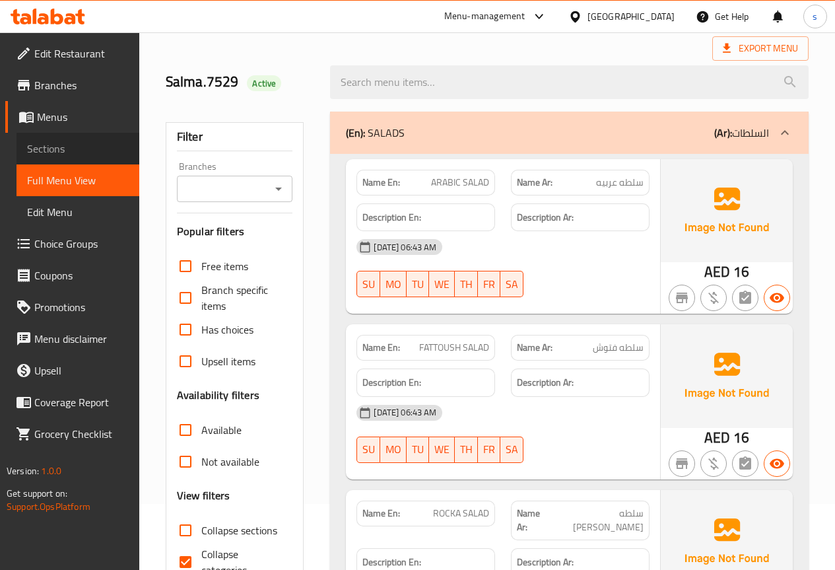
click at [88, 156] on span "Sections" at bounding box center [78, 149] width 102 height 16
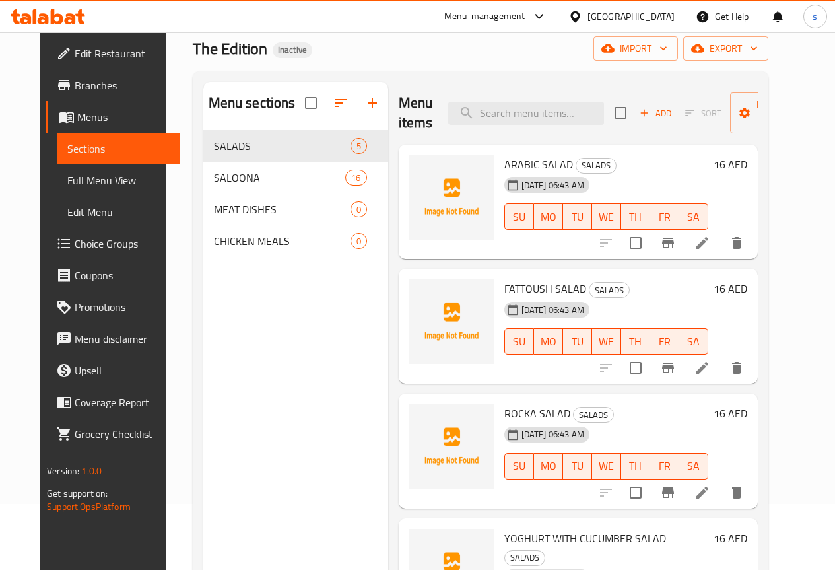
click at [504, 165] on span "ARABIC SALAD" at bounding box center [538, 164] width 69 height 20
click at [504, 164] on span "ARABIC SALAD" at bounding box center [538, 164] width 69 height 20
drag, startPoint x: 452, startPoint y: 164, endPoint x: 532, endPoint y: 164, distance: 80.5
click at [532, 164] on h6 "ARABIC SALAD SALADS" at bounding box center [606, 164] width 204 height 18
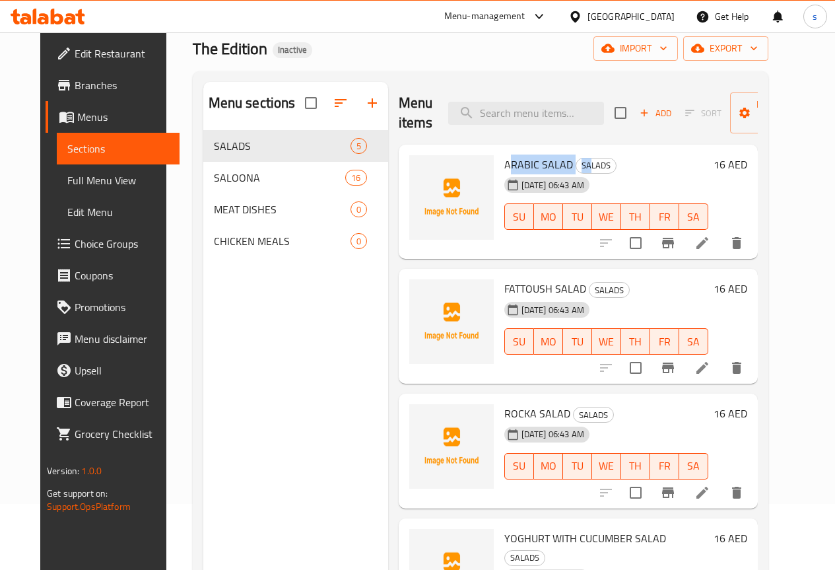
click at [504, 166] on span "ARABIC SALAD" at bounding box center [538, 164] width 69 height 20
drag, startPoint x: 446, startPoint y: 163, endPoint x: 516, endPoint y: 165, distance: 69.3
click at [516, 165] on div "ARABIC SALAD SALADS 03-09-2025 06:43 AM SU MO TU WE TH FR SA" at bounding box center [606, 202] width 215 height 104
click at [504, 166] on span "ARABIC SALAD" at bounding box center [538, 164] width 69 height 20
click at [321, 339] on div "Menu sections SALADS 5 SALOONA 16 MEAT DISHES 0 CHICKEN MEALS 0" at bounding box center [295, 367] width 185 height 570
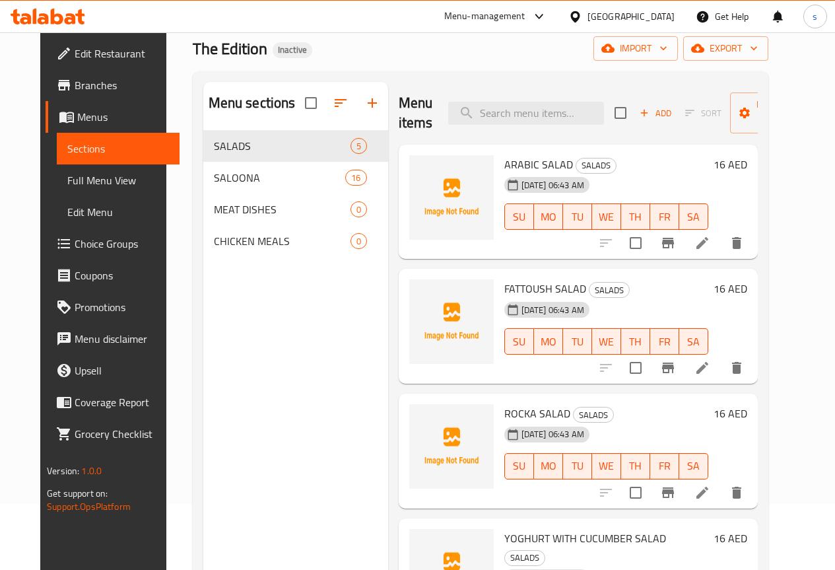
click at [450, 81] on div "Menu sections SALADS 5 SALOONA 16 MEAT DISHES 0 CHICKEN MEALS 0 Menu items Add …" at bounding box center [481, 366] width 576 height 591
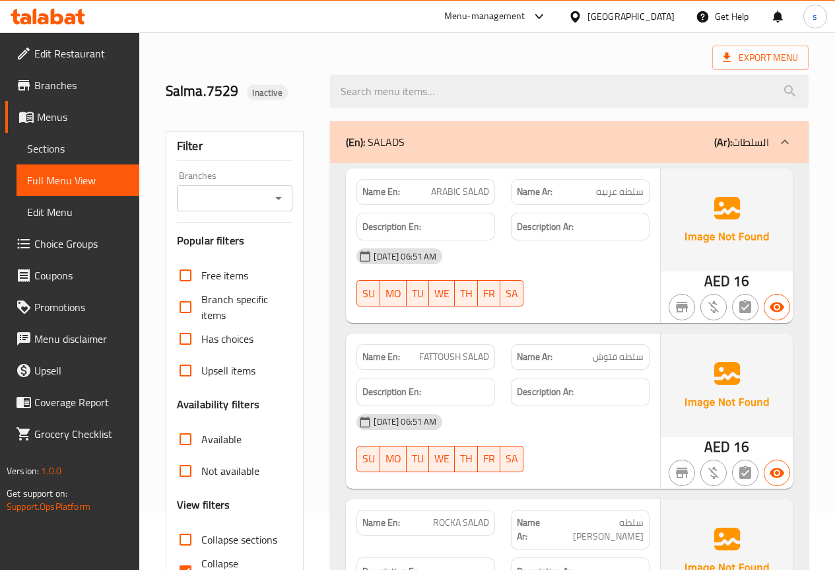
scroll to position [198, 0]
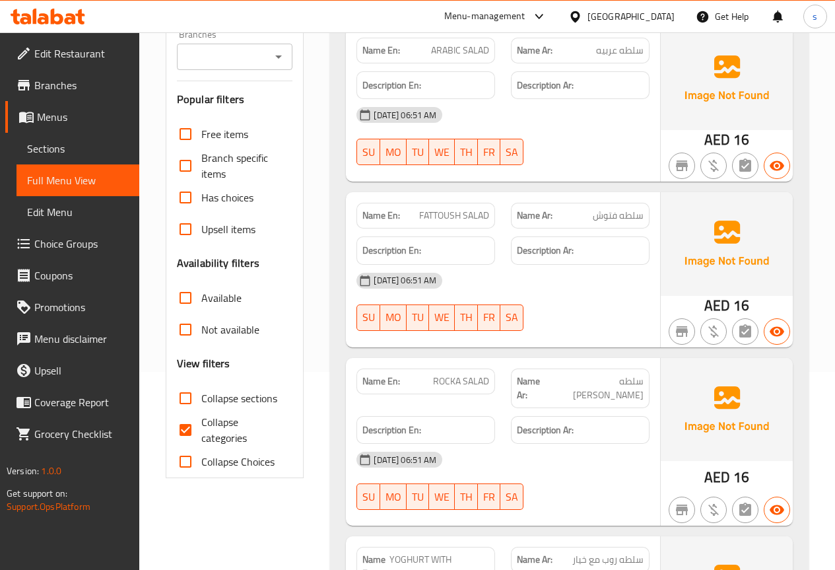
click at [224, 420] on span "Collapse categories" at bounding box center [241, 430] width 81 height 32
click at [201, 420] on input "Collapse categories" at bounding box center [186, 430] width 32 height 32
checkbox input "false"
click at [79, 86] on span "Branches" at bounding box center [81, 85] width 94 height 16
